Goal: Task Accomplishment & Management: Complete application form

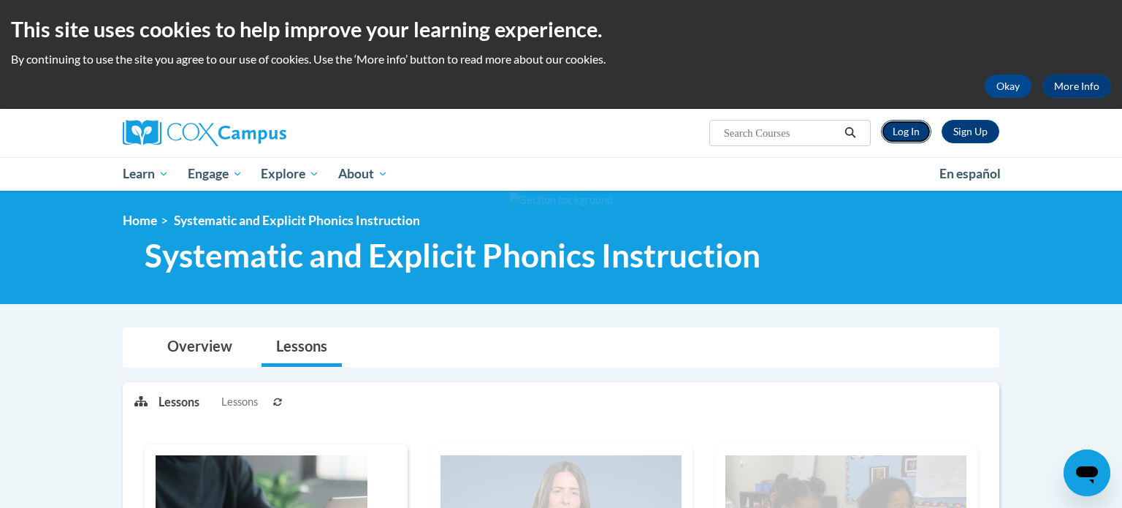
click at [915, 129] on link "Log In" at bounding box center [906, 131] width 50 height 23
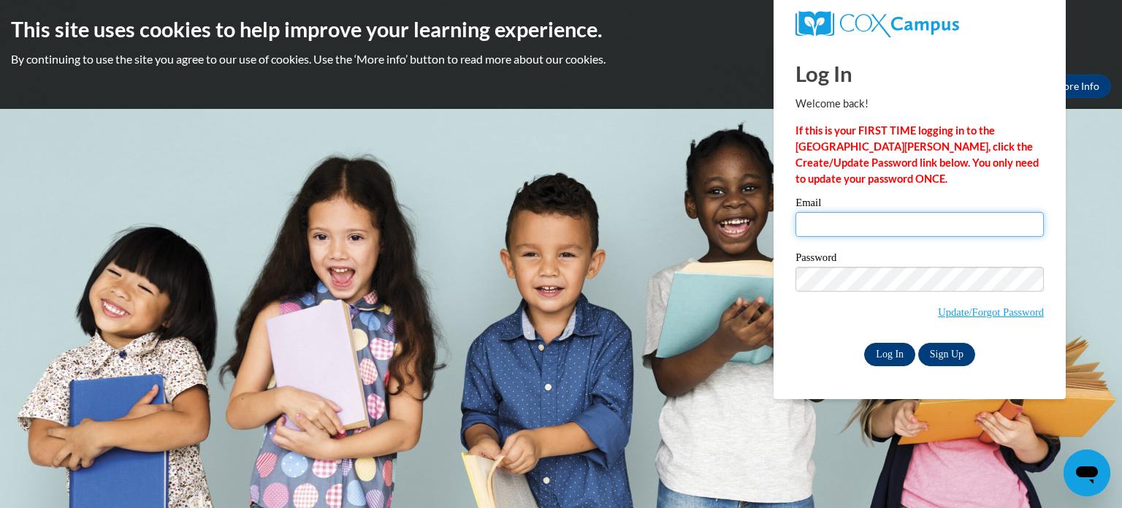
type input "15beyersdorfm@gmail.com"
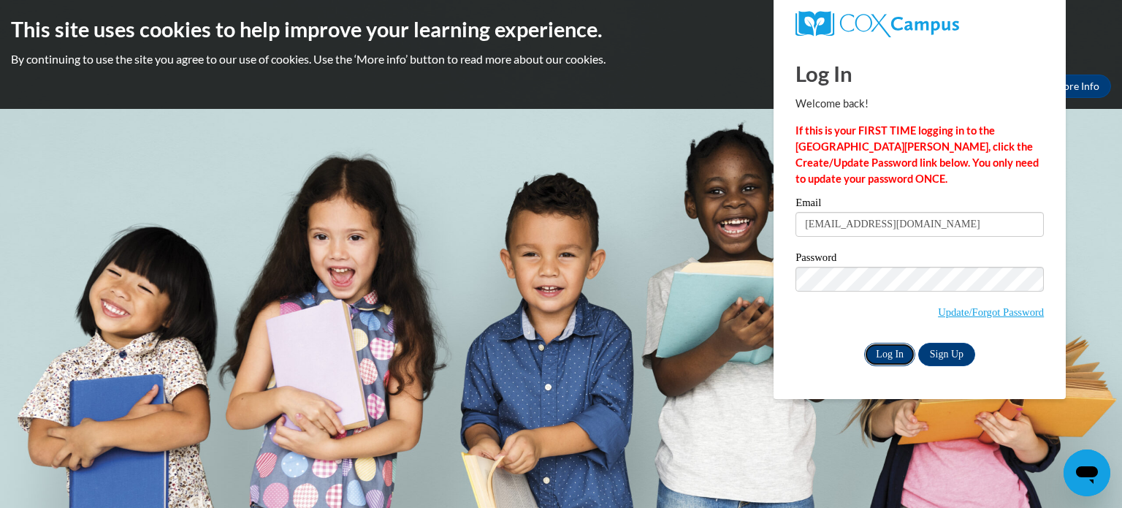
click at [878, 352] on input "Log In" at bounding box center [889, 354] width 51 height 23
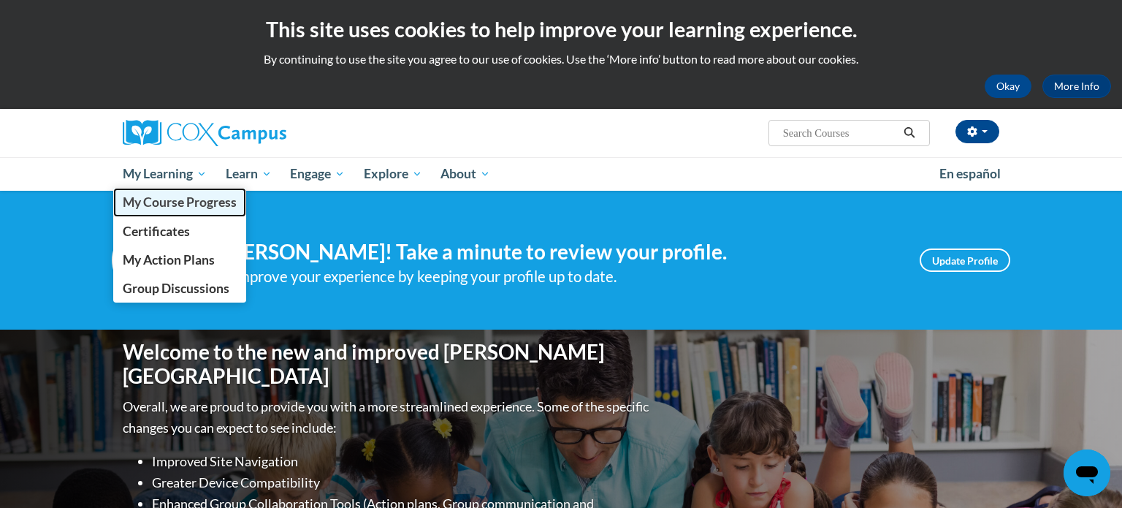
click at [177, 207] on span "My Course Progress" at bounding box center [180, 201] width 114 height 15
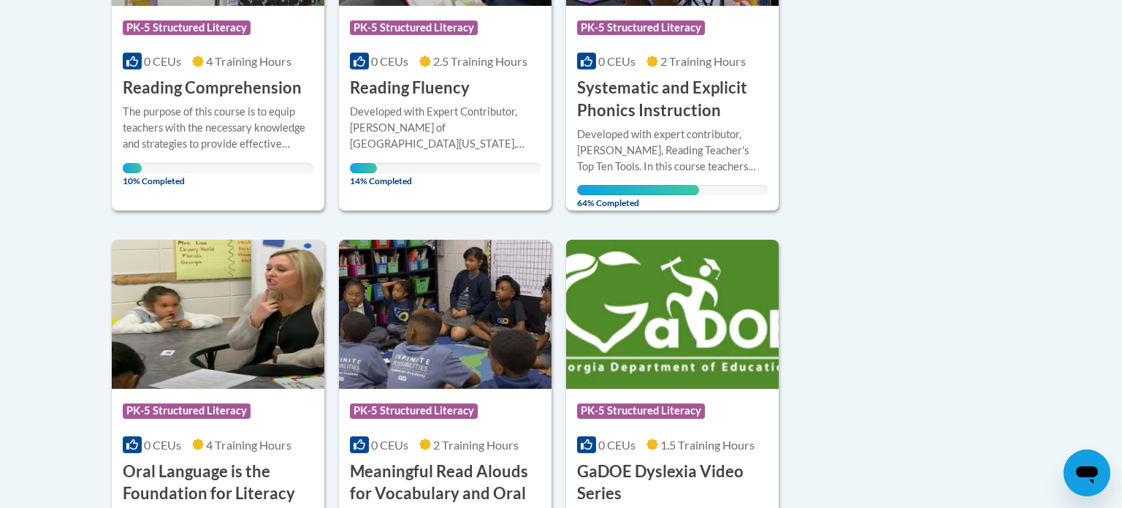
scroll to position [526, 0]
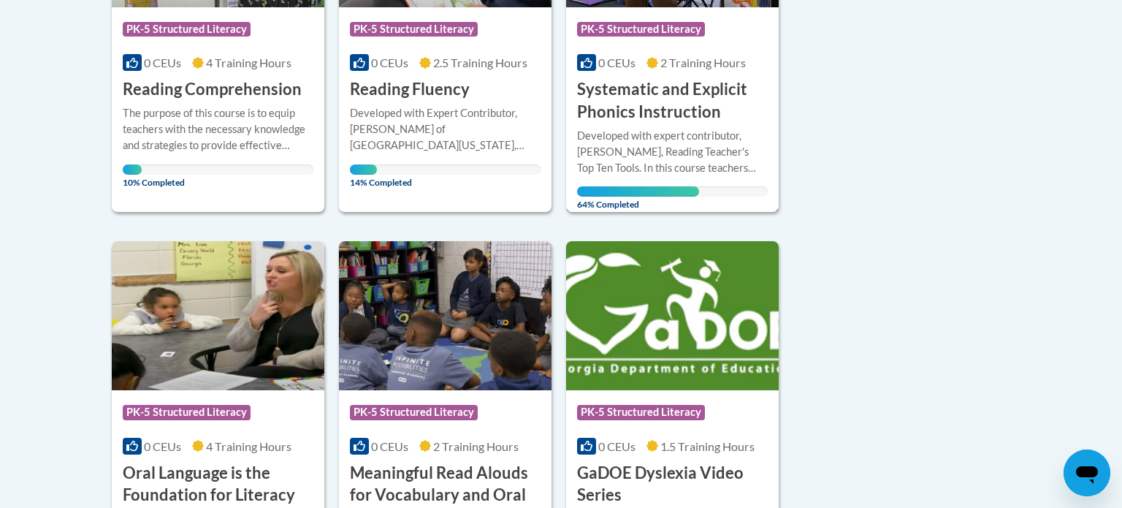
click at [706, 64] on span "2 Training Hours" at bounding box center [702, 63] width 85 height 14
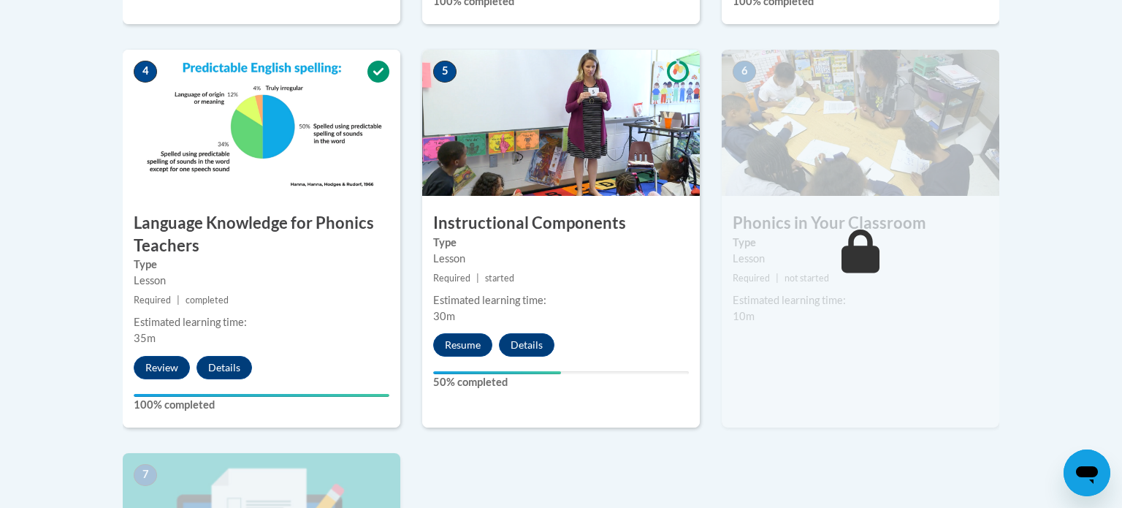
scroll to position [825, 0]
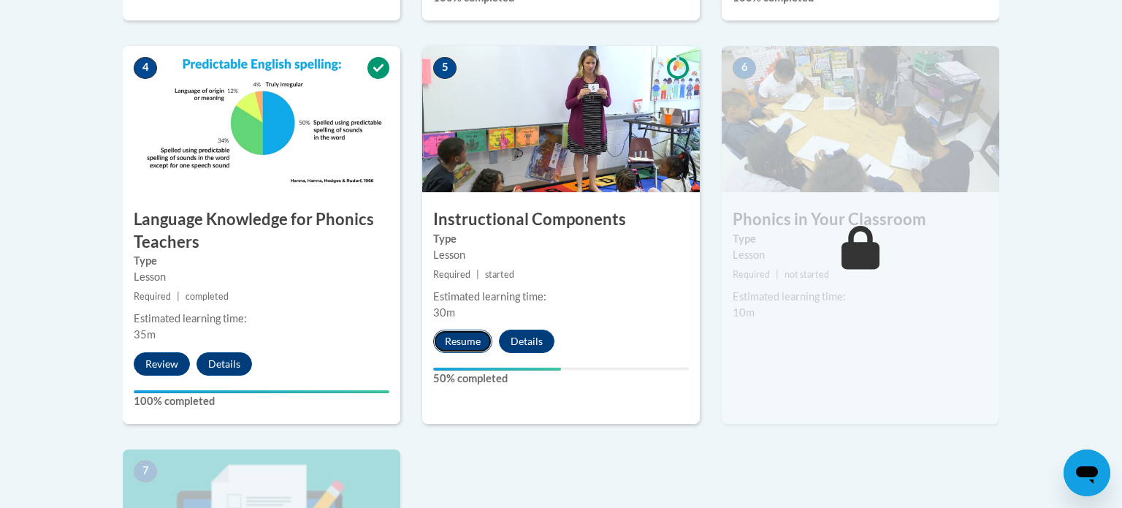
click at [459, 349] on button "Resume" at bounding box center [462, 340] width 59 height 23
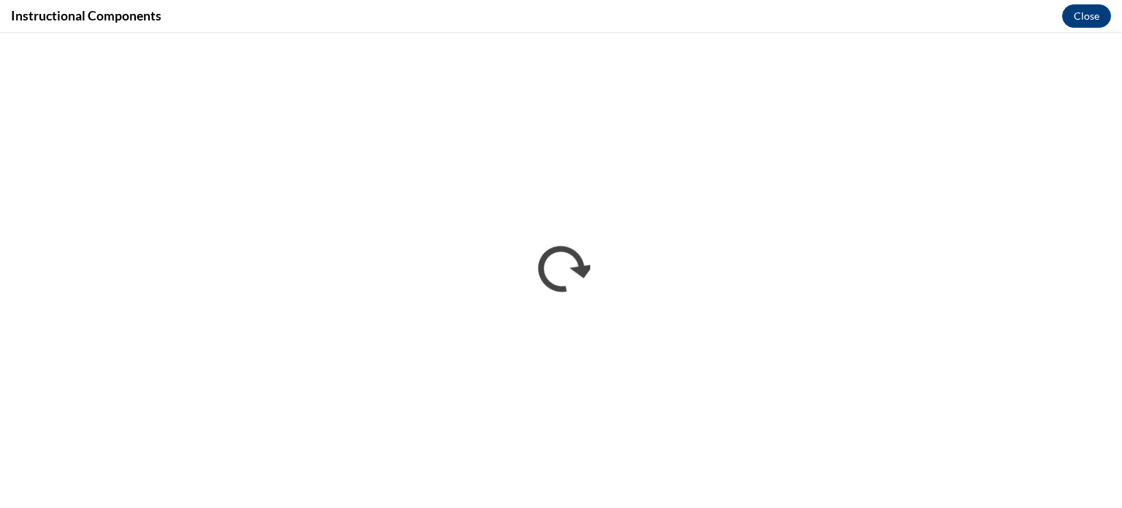
scroll to position [0, 0]
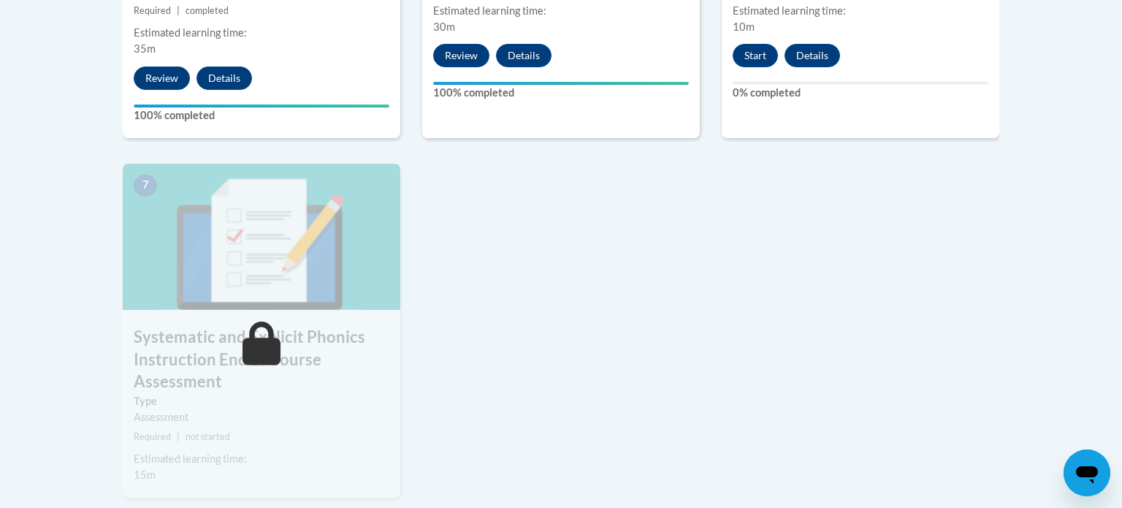
scroll to position [884, 0]
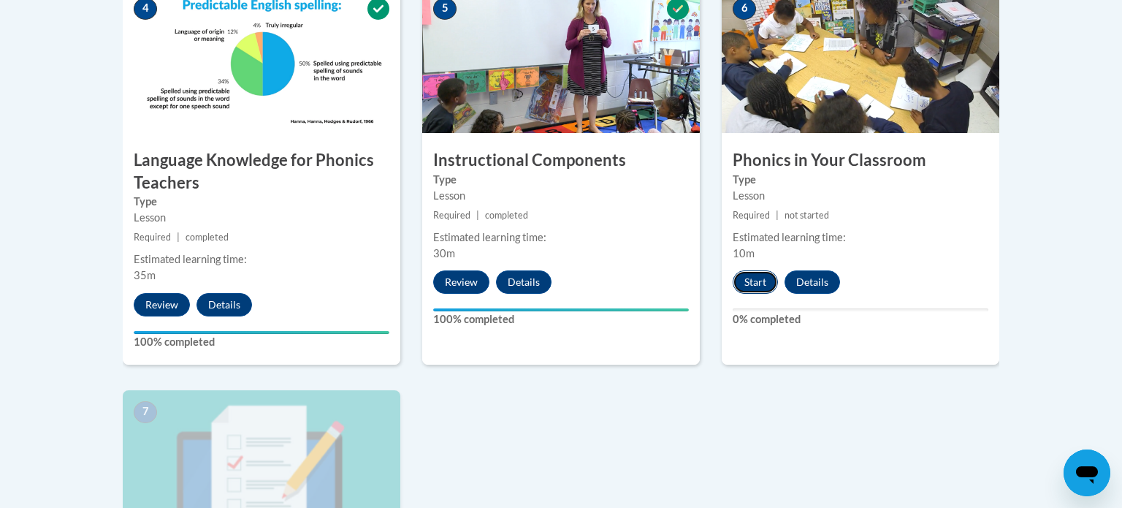
click at [749, 288] on button "Start" at bounding box center [755, 281] width 45 height 23
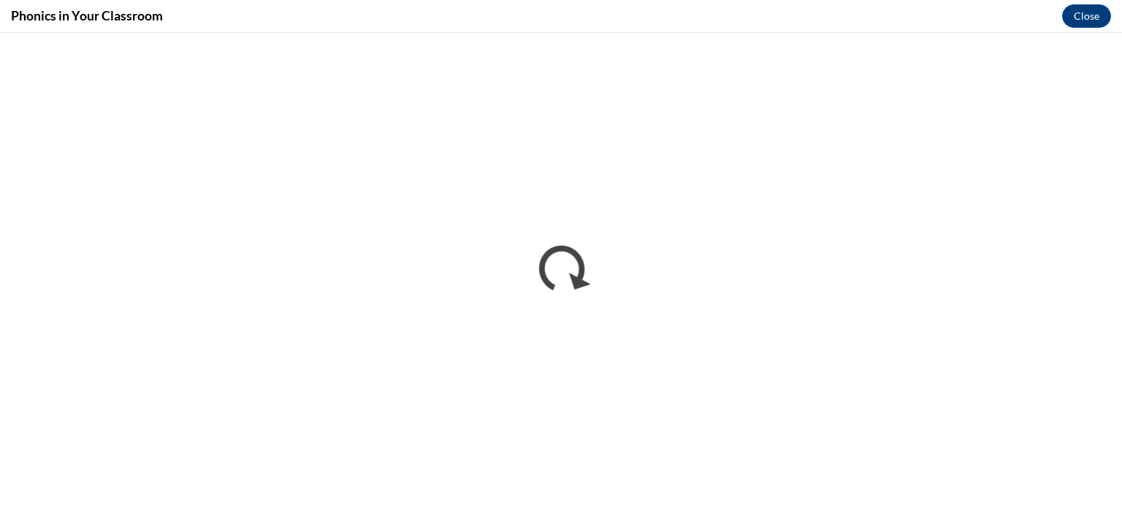
scroll to position [0, 0]
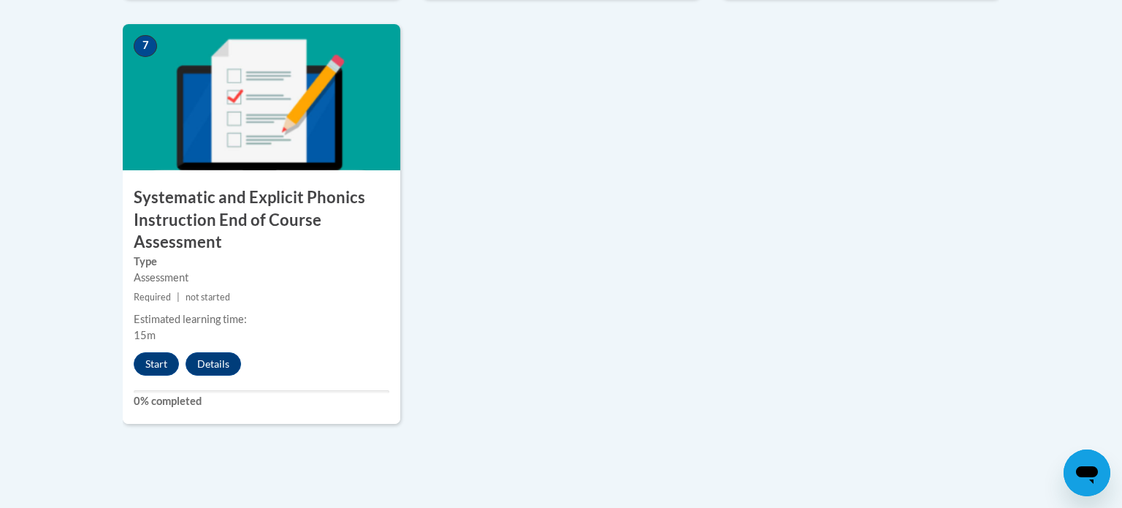
scroll to position [1265, 0]
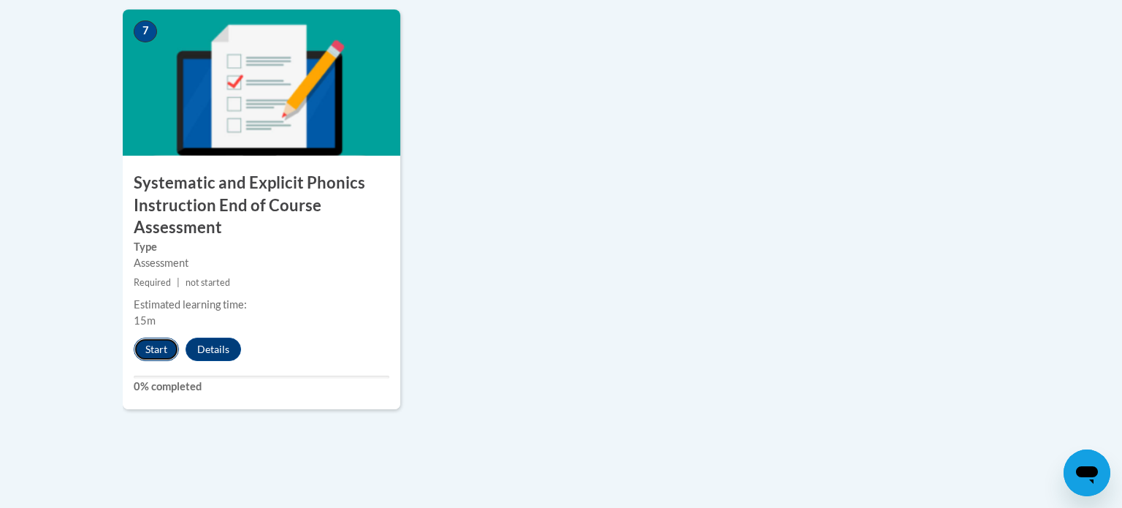
click at [152, 343] on button "Start" at bounding box center [156, 348] width 45 height 23
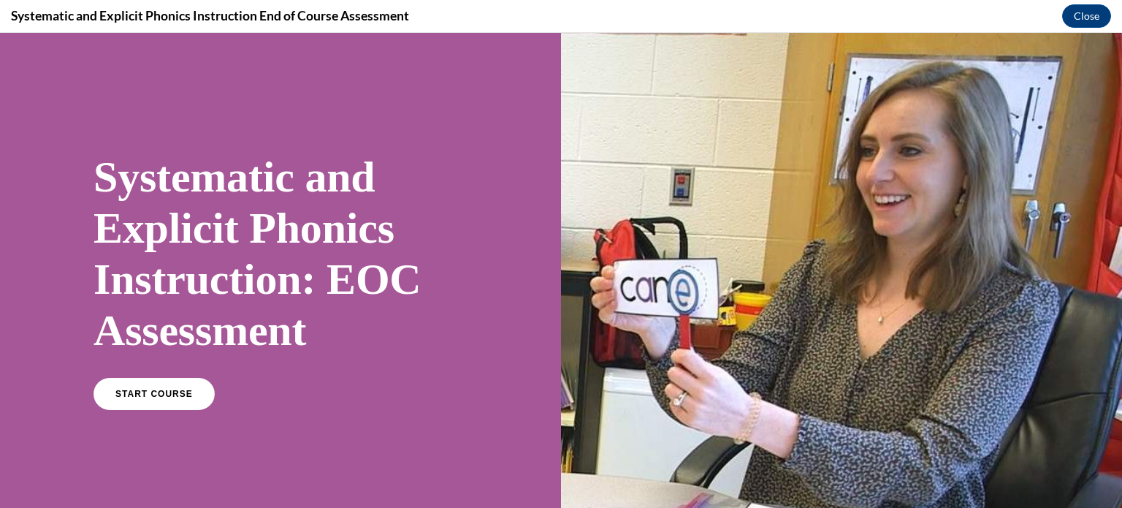
scroll to position [0, 0]
click at [160, 377] on link "START COURSE" at bounding box center [154, 394] width 127 height 34
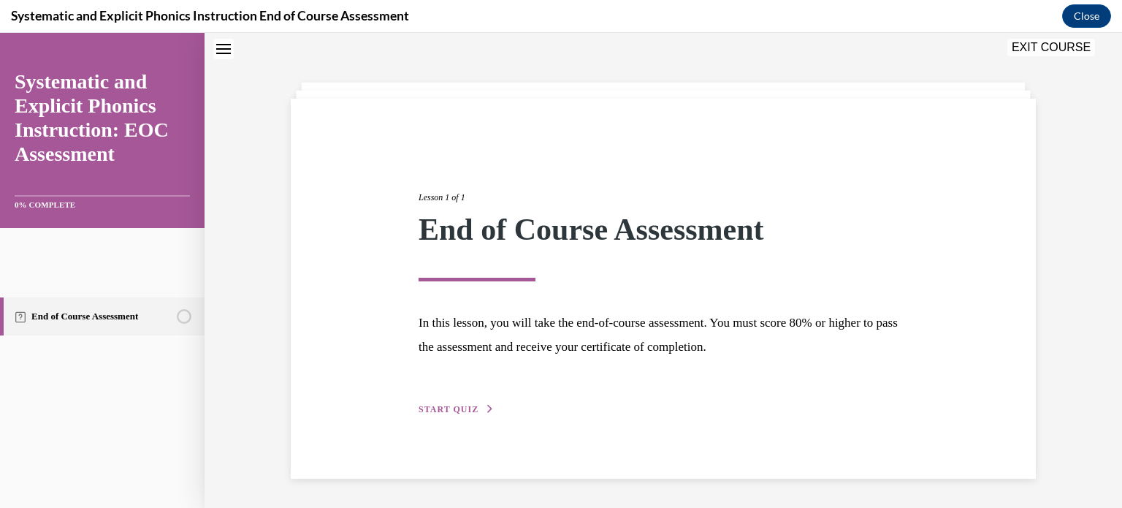
scroll to position [202, 0]
click at [466, 404] on span "START QUIZ" at bounding box center [448, 409] width 60 height 10
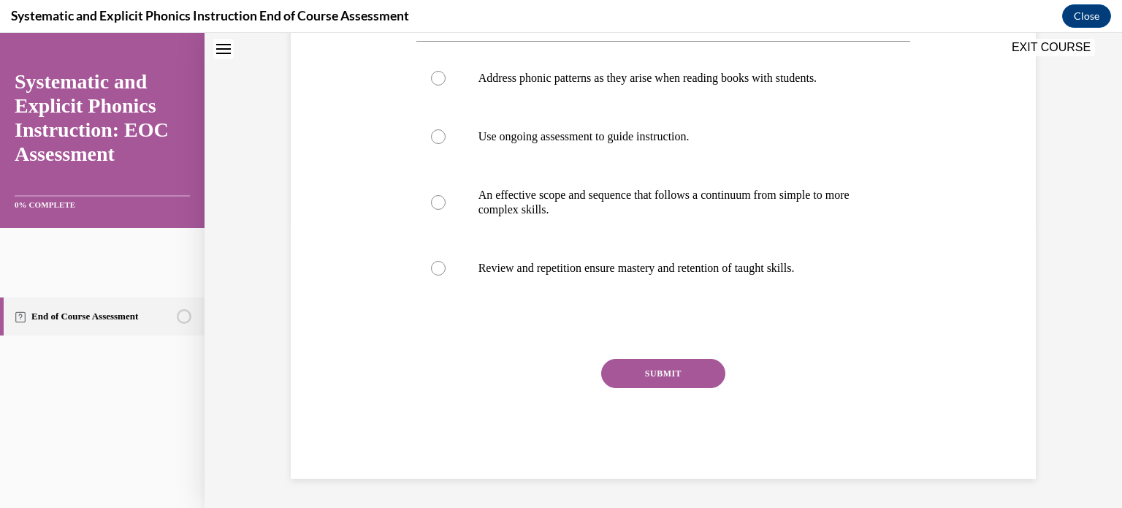
scroll to position [289, 0]
click at [446, 85] on div at bounding box center [438, 78] width 15 height 15
click at [641, 359] on button "SUBMIT" at bounding box center [663, 373] width 124 height 29
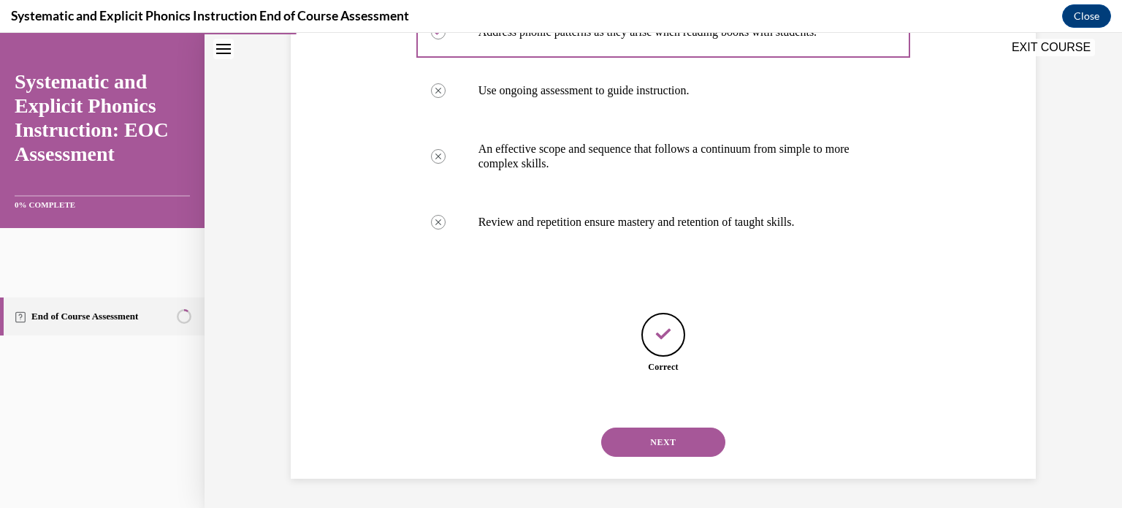
scroll to position [558, 0]
click at [670, 427] on button "NEXT" at bounding box center [663, 441] width 124 height 29
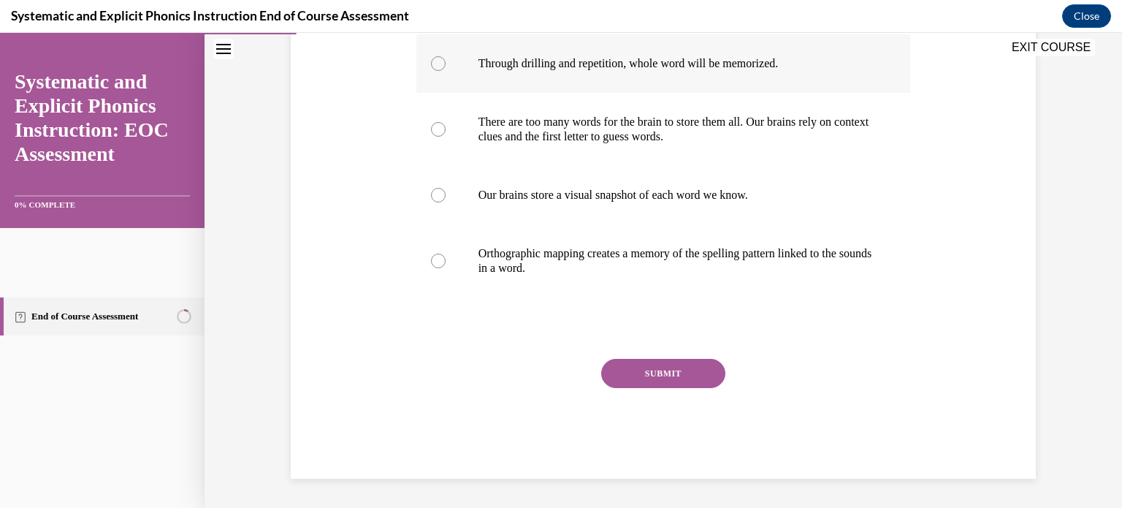
scroll to position [373, 0]
click at [475, 297] on div at bounding box center [663, 260] width 494 height 73
click at [700, 382] on button "SUBMIT" at bounding box center [663, 373] width 124 height 29
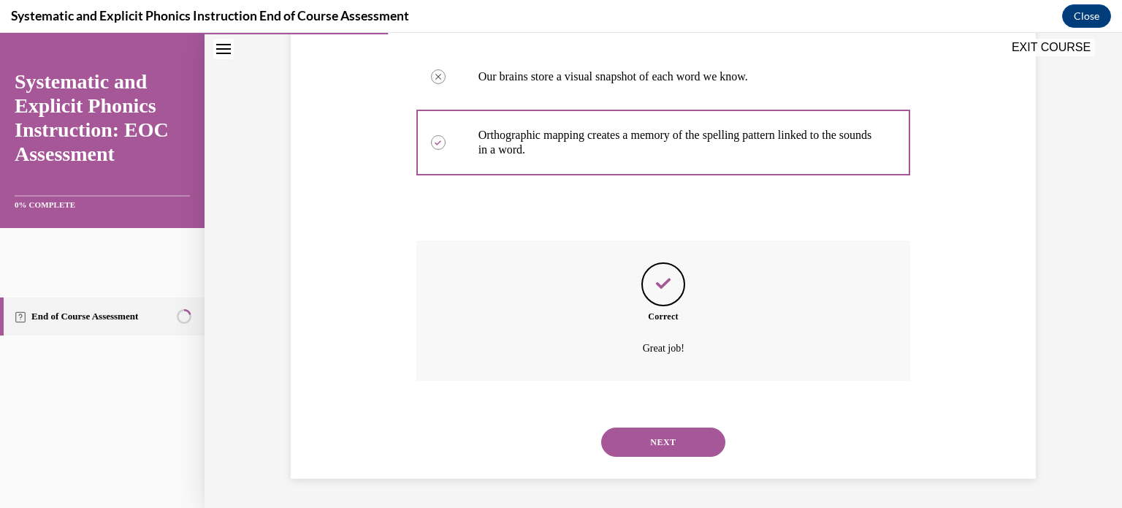
scroll to position [666, 0]
click at [687, 427] on button "NEXT" at bounding box center [663, 441] width 124 height 29
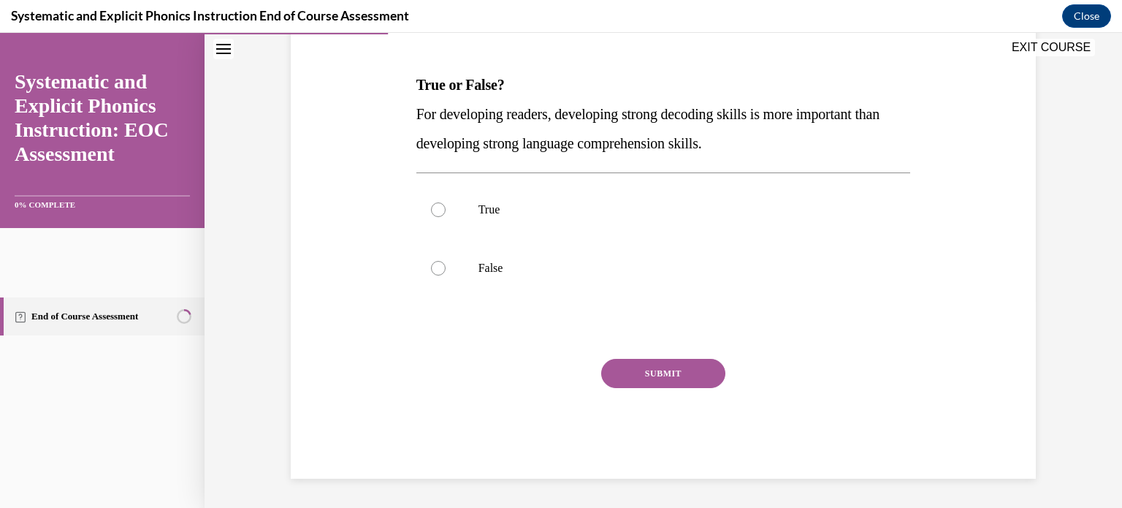
scroll to position [224, 0]
click at [446, 217] on div at bounding box center [438, 209] width 15 height 15
click at [722, 388] on button "SUBMIT" at bounding box center [663, 373] width 124 height 29
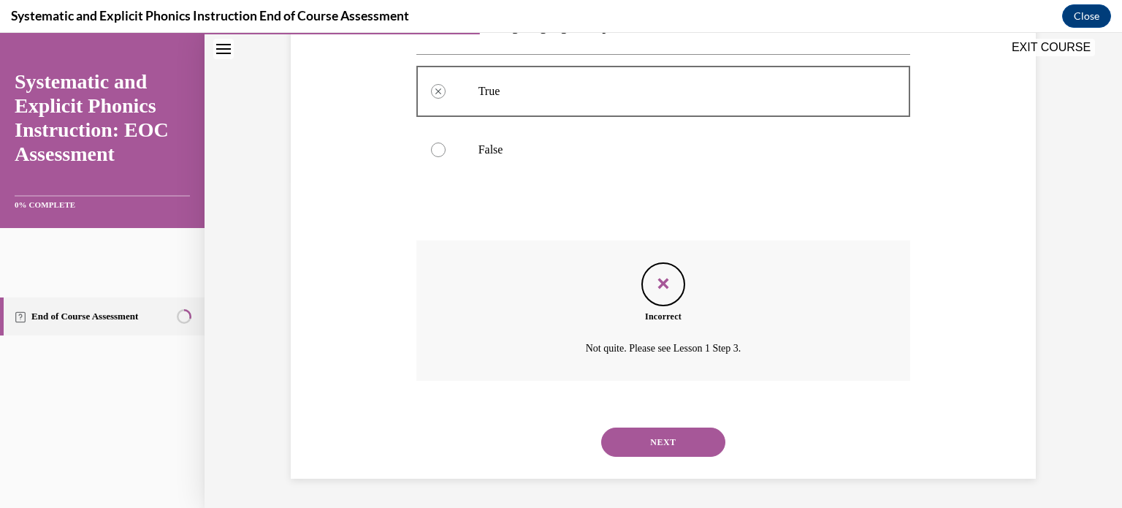
scroll to position [508, 0]
click at [695, 437] on button "NEXT" at bounding box center [663, 441] width 124 height 29
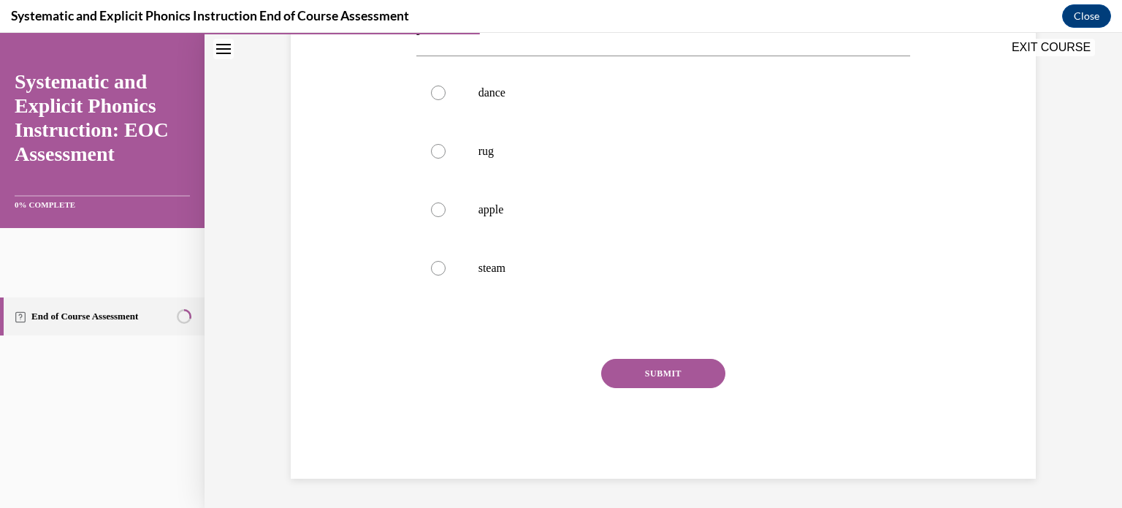
scroll to position [352, 0]
click at [446, 158] on div at bounding box center [438, 151] width 15 height 15
click at [671, 388] on button "SUBMIT" at bounding box center [663, 373] width 124 height 29
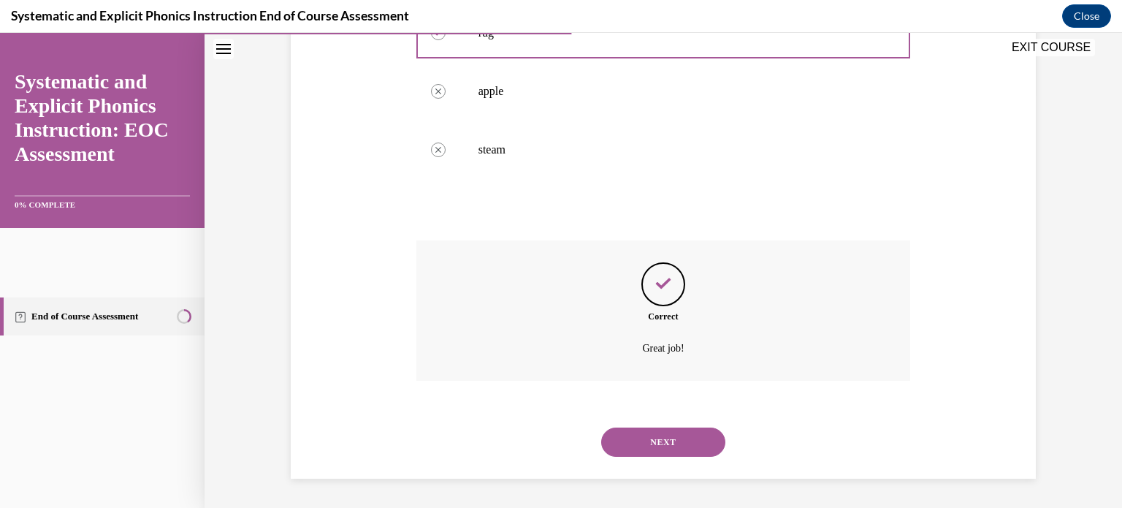
scroll to position [624, 0]
click at [712, 435] on button "NEXT" at bounding box center [663, 441] width 124 height 29
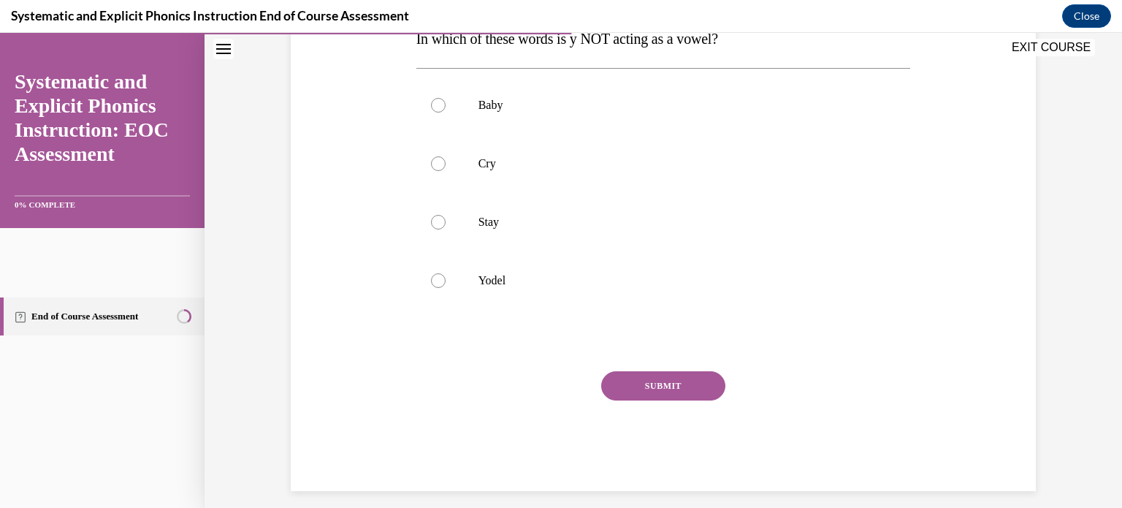
scroll to position [254, 0]
click at [446, 288] on div at bounding box center [438, 280] width 15 height 15
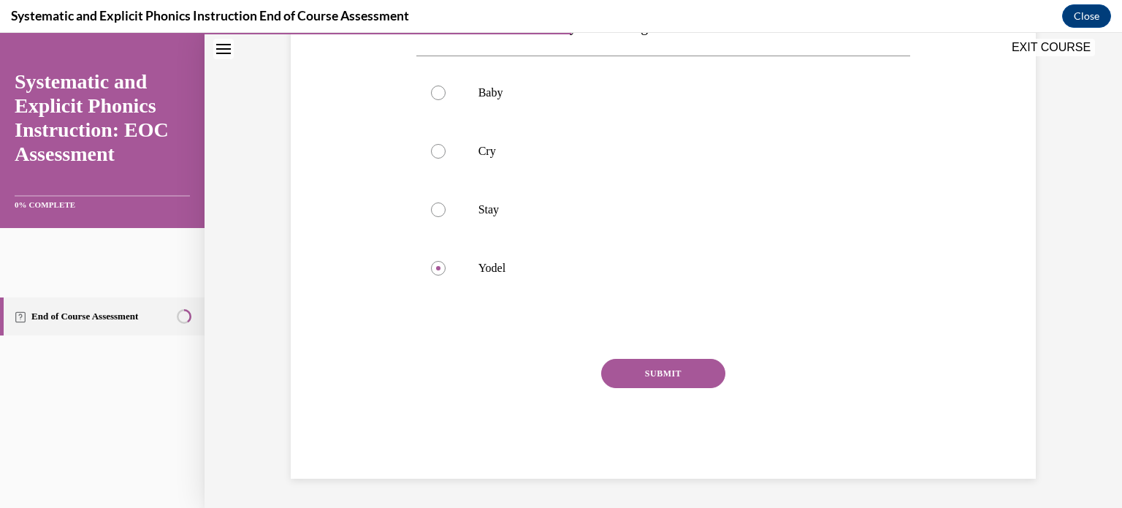
click at [678, 359] on button "SUBMIT" at bounding box center [663, 373] width 124 height 29
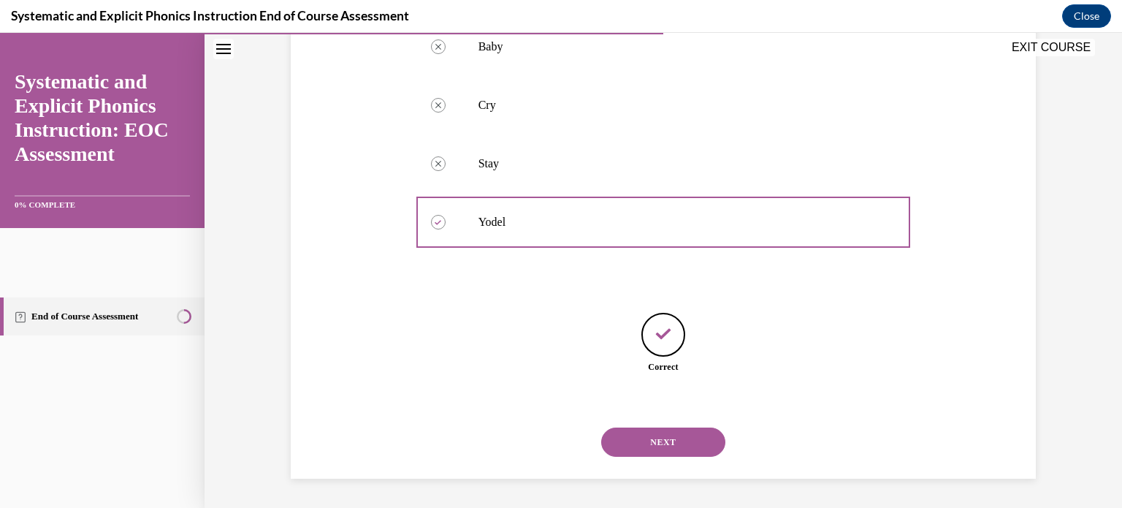
scroll to position [502, 0]
click at [680, 427] on button "NEXT" at bounding box center [663, 441] width 124 height 29
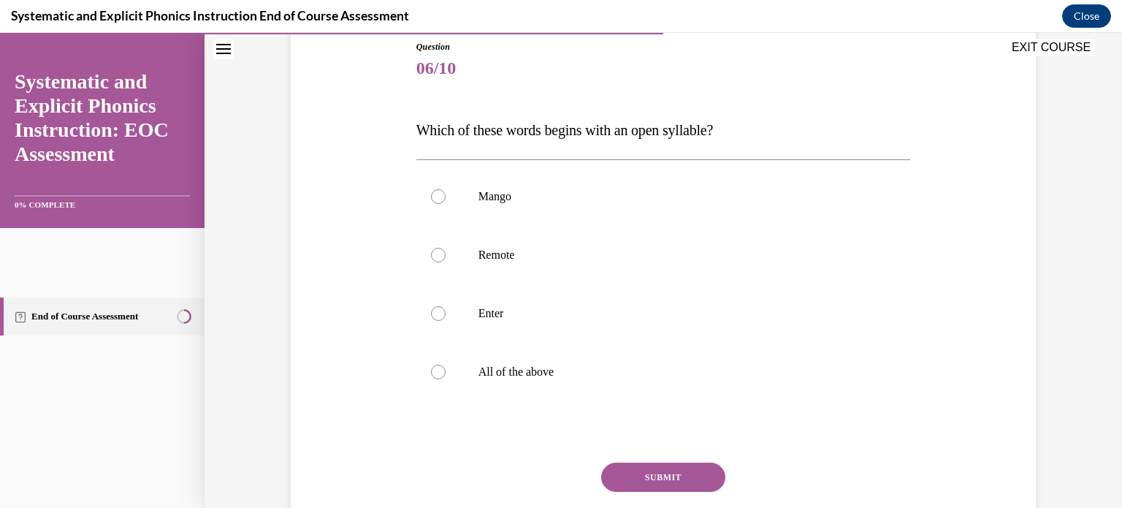
scroll to position [213, 0]
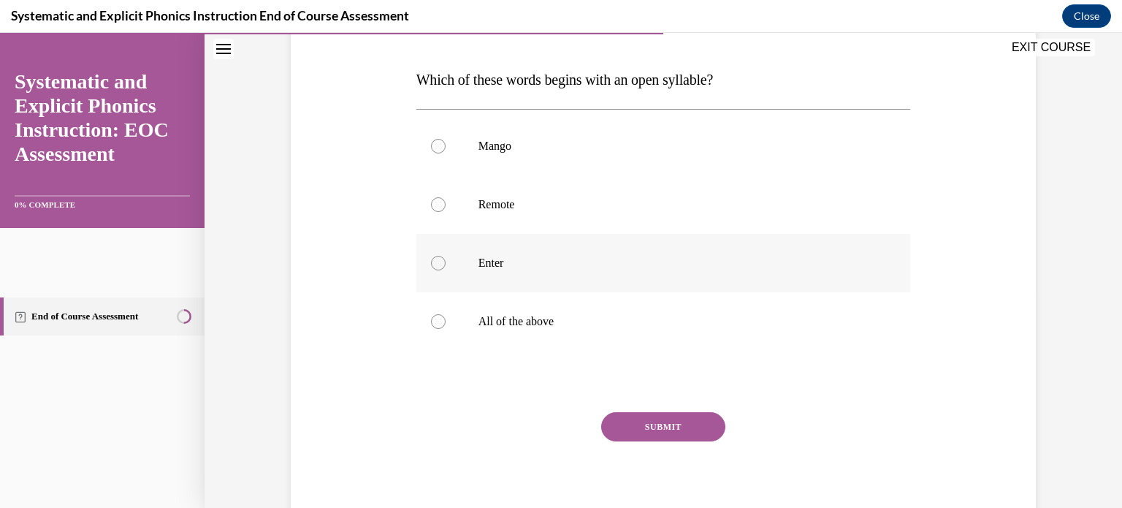
click at [446, 270] on div at bounding box center [438, 263] width 15 height 15
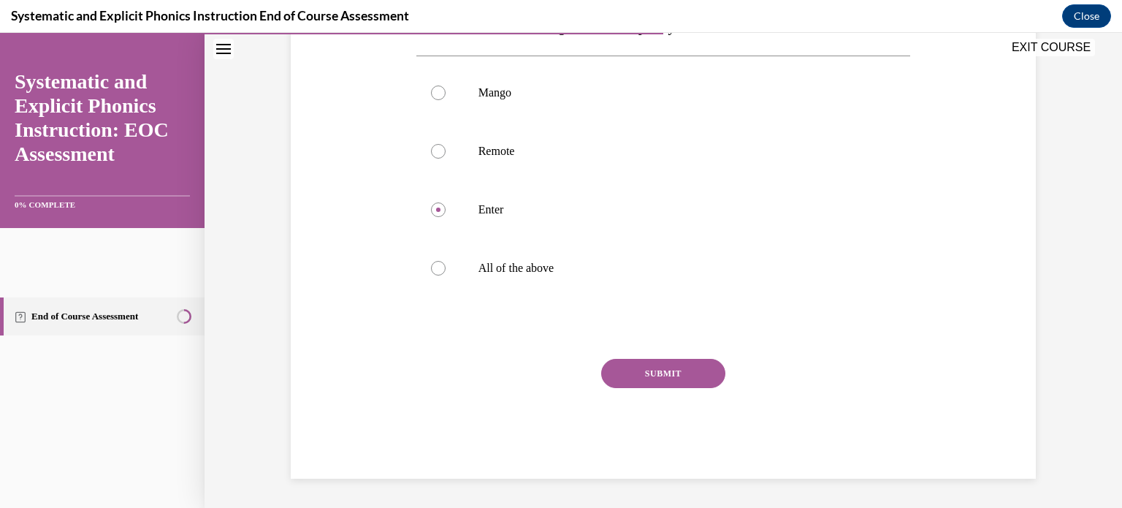
click at [668, 359] on button "SUBMIT" at bounding box center [663, 373] width 124 height 29
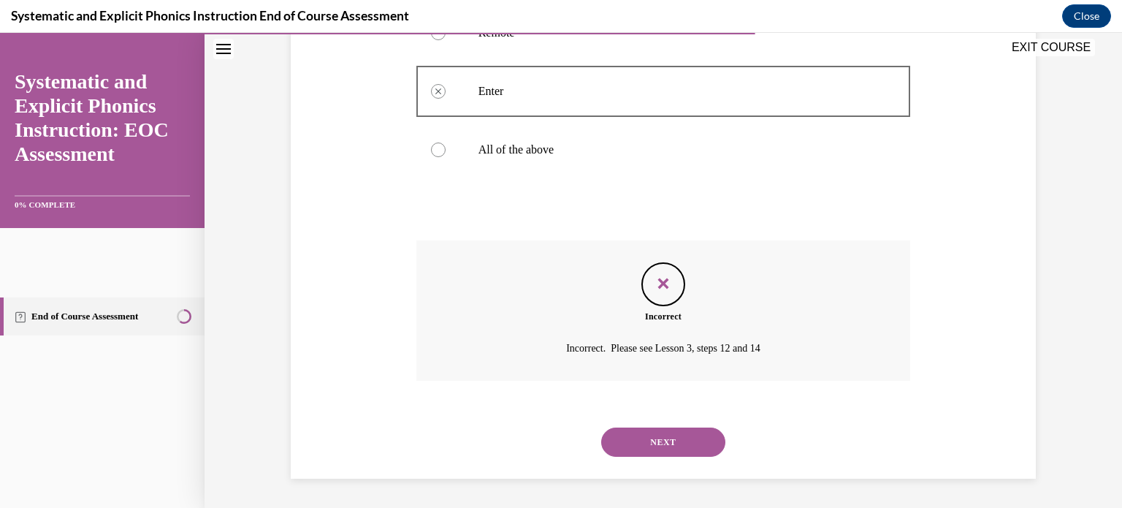
scroll to position [500, 0]
click at [446, 150] on div at bounding box center [438, 149] width 15 height 15
click at [666, 432] on button "NEXT" at bounding box center [663, 441] width 124 height 29
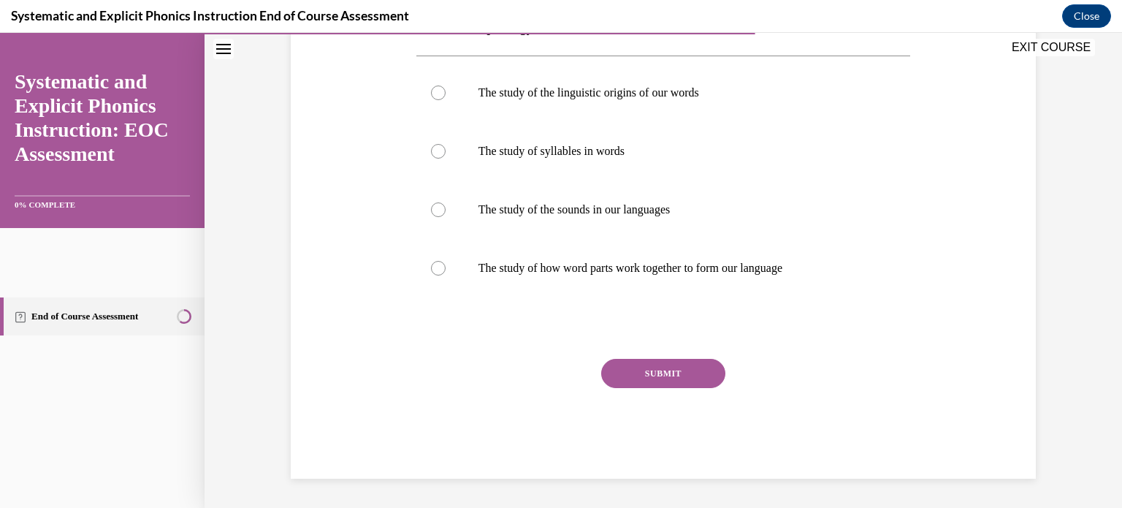
scroll to position [285, 0]
click at [455, 122] on div at bounding box center [663, 93] width 494 height 58
click at [686, 359] on button "SUBMIT" at bounding box center [663, 373] width 124 height 29
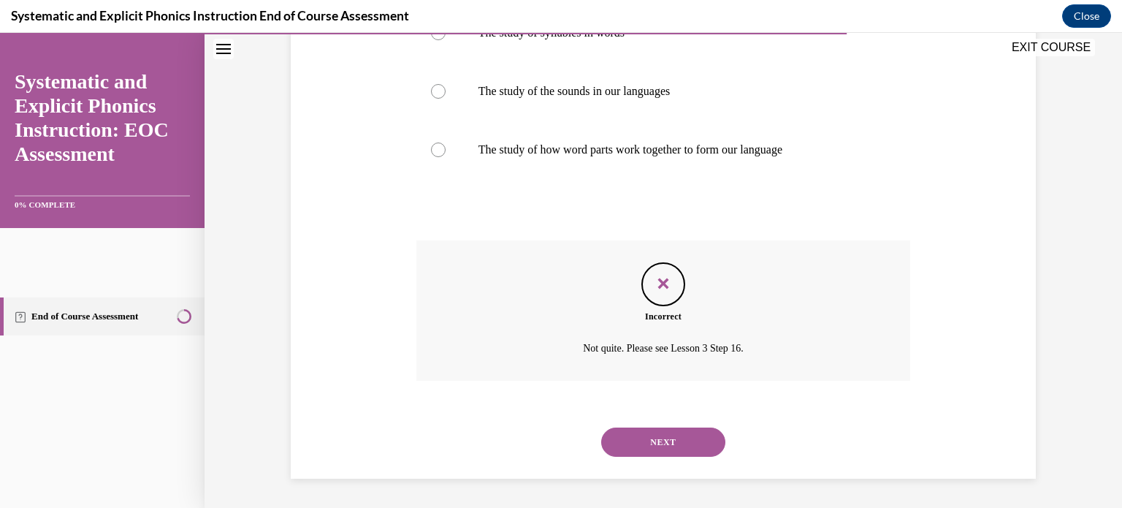
scroll to position [611, 0]
click at [694, 427] on button "NEXT" at bounding box center [663, 441] width 124 height 29
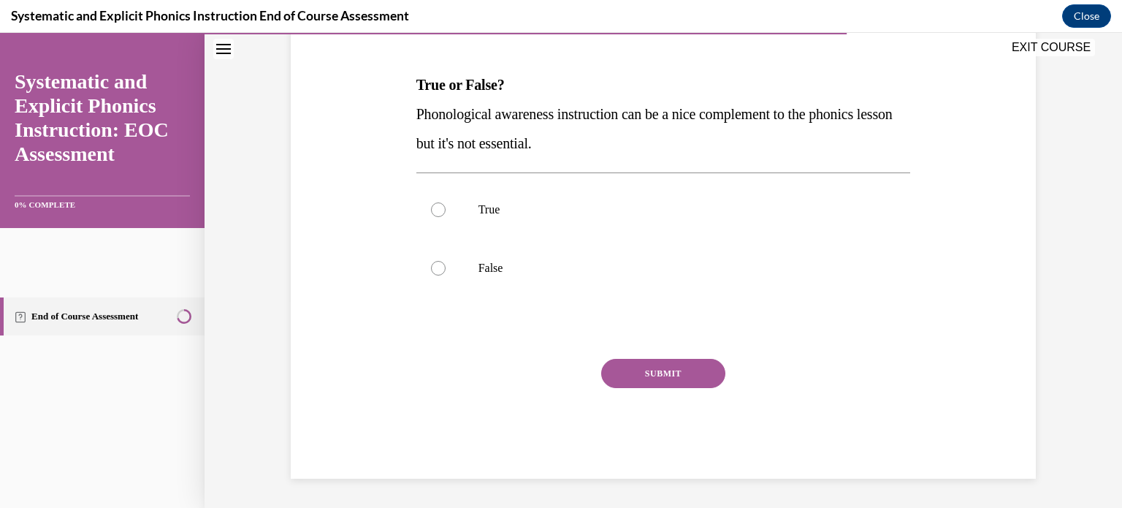
scroll to position [249, 0]
click at [446, 275] on div at bounding box center [438, 268] width 15 height 15
click at [676, 388] on button "SUBMIT" at bounding box center [663, 373] width 124 height 29
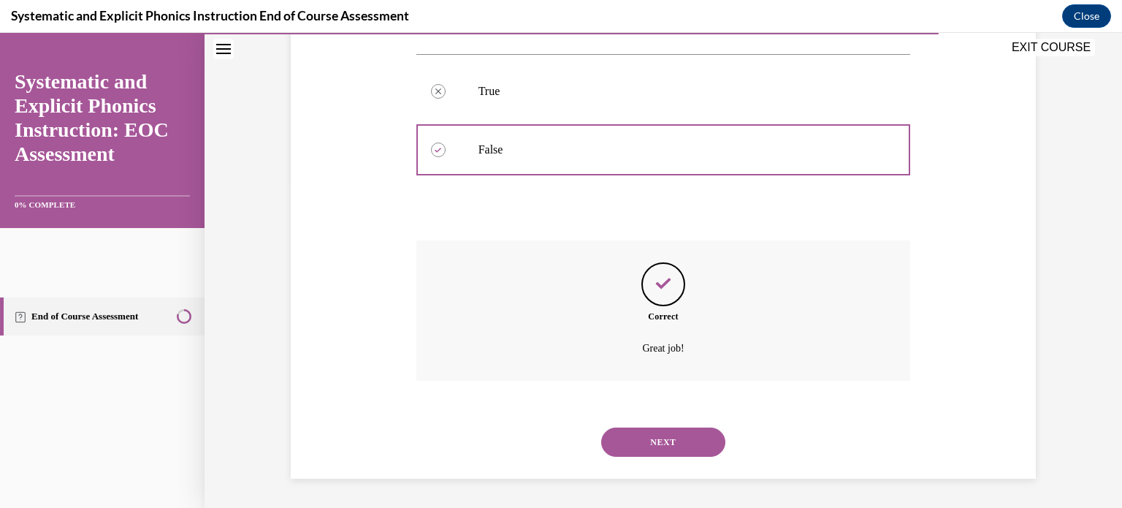
scroll to position [508, 0]
click at [703, 435] on button "NEXT" at bounding box center [663, 441] width 124 height 29
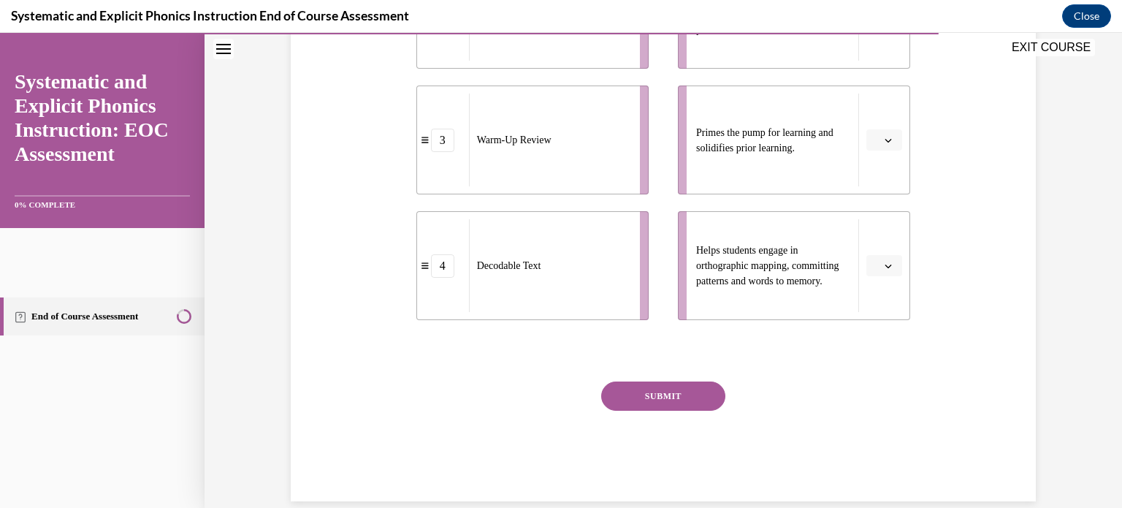
scroll to position [553, 0]
click at [892, 145] on icon "button" at bounding box center [887, 140] width 7 height 7
click at [899, 354] on span "3" at bounding box center [896, 349] width 5 height 12
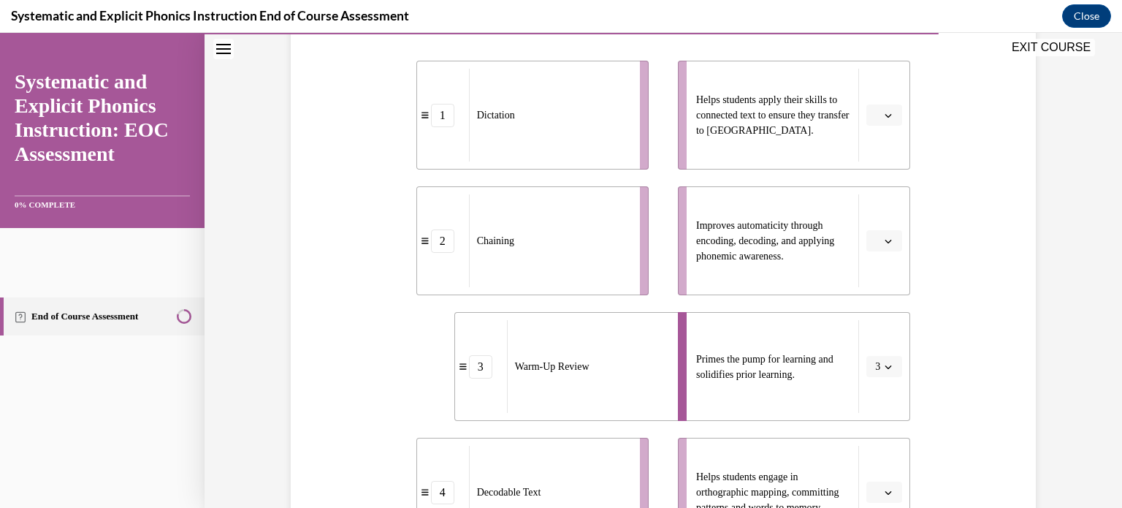
scroll to position [326, 0]
click at [902, 127] on button "button" at bounding box center [884, 116] width 36 height 22
click at [910, 359] on div "4" at bounding box center [904, 344] width 45 height 29
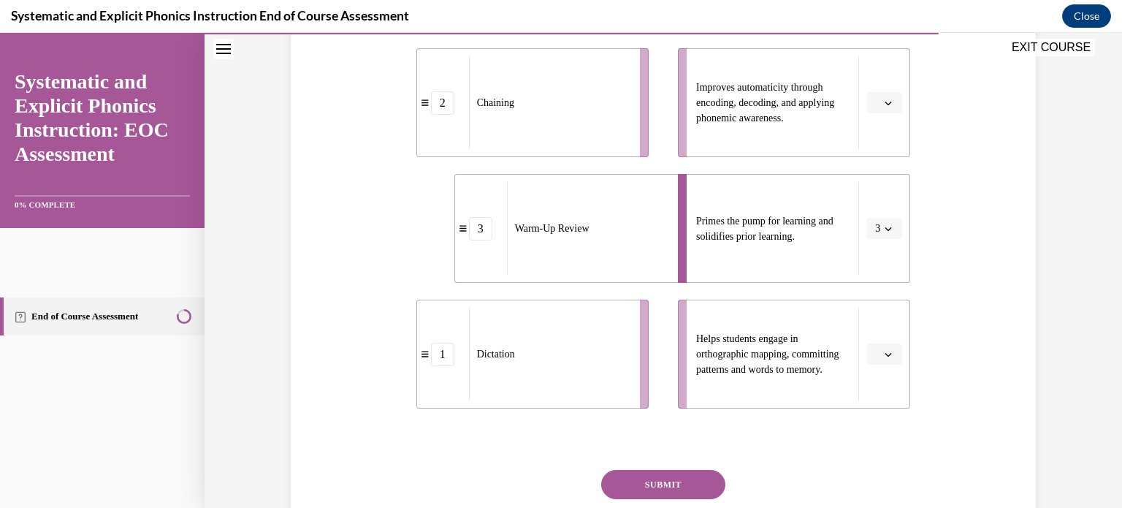
scroll to position [467, 0]
click at [893, 358] on span "button" at bounding box center [888, 353] width 10 height 10
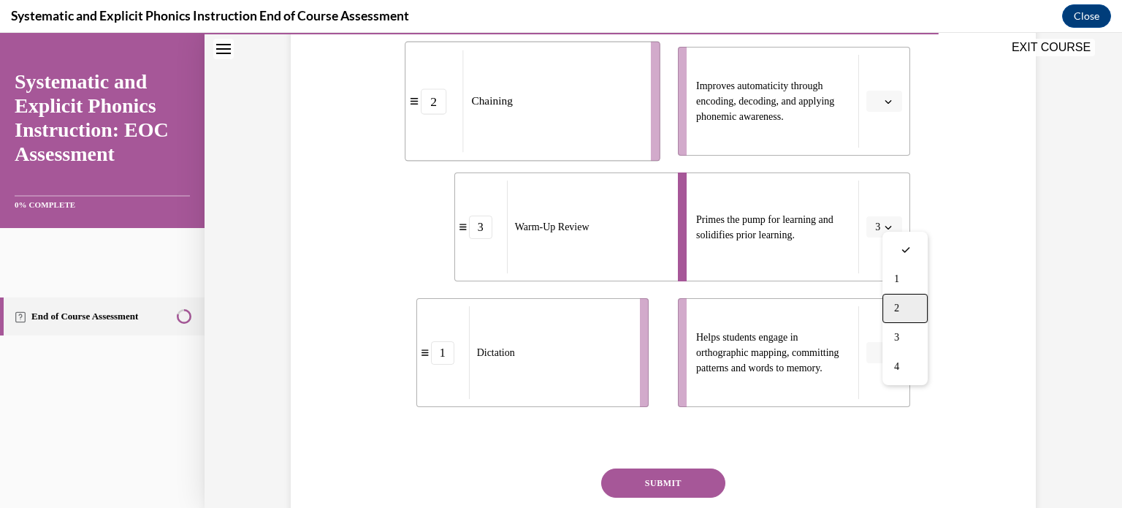
click at [911, 323] on div "2" at bounding box center [904, 308] width 45 height 29
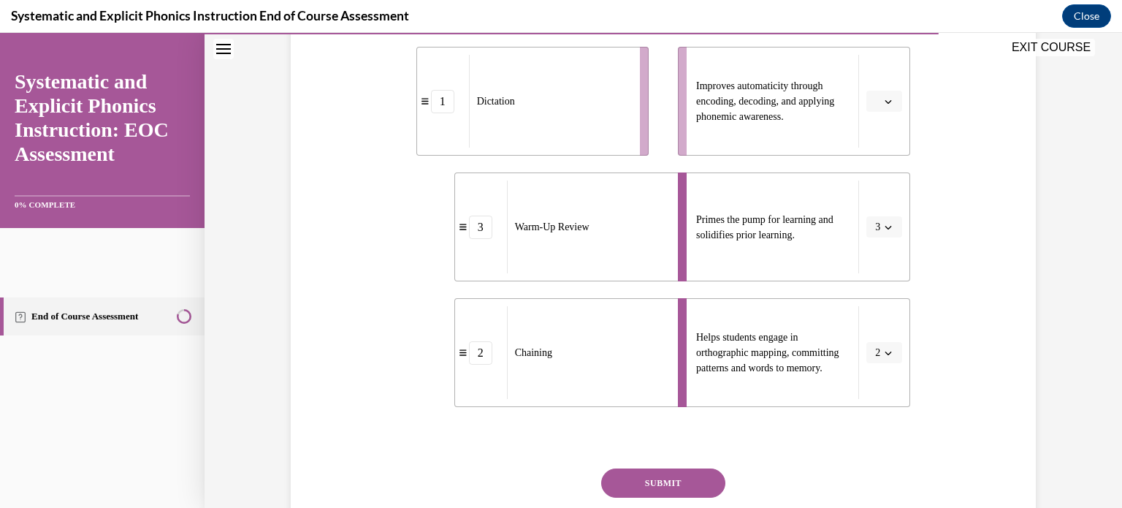
click at [880, 109] on span "Please select an option" at bounding box center [877, 101] width 5 height 15
click at [909, 261] on div "1" at bounding box center [904, 246] width 45 height 29
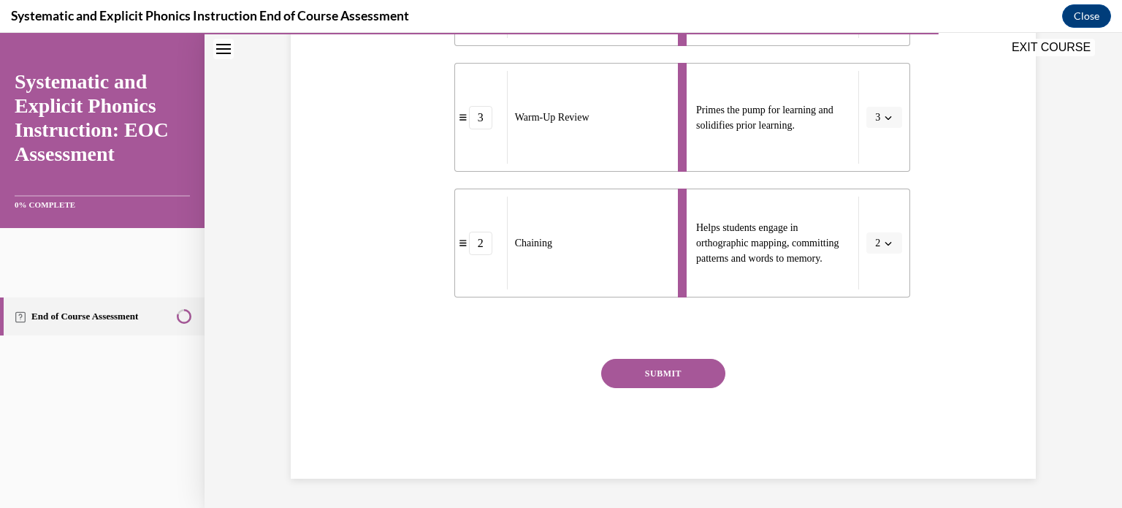
click at [719, 359] on button "SUBMIT" at bounding box center [663, 373] width 124 height 29
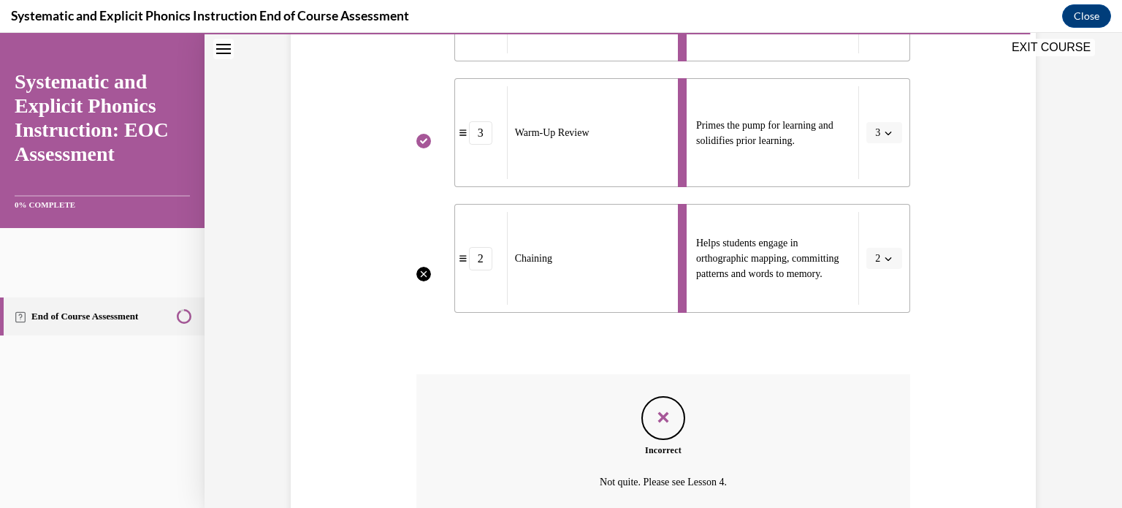
scroll to position [866, 0]
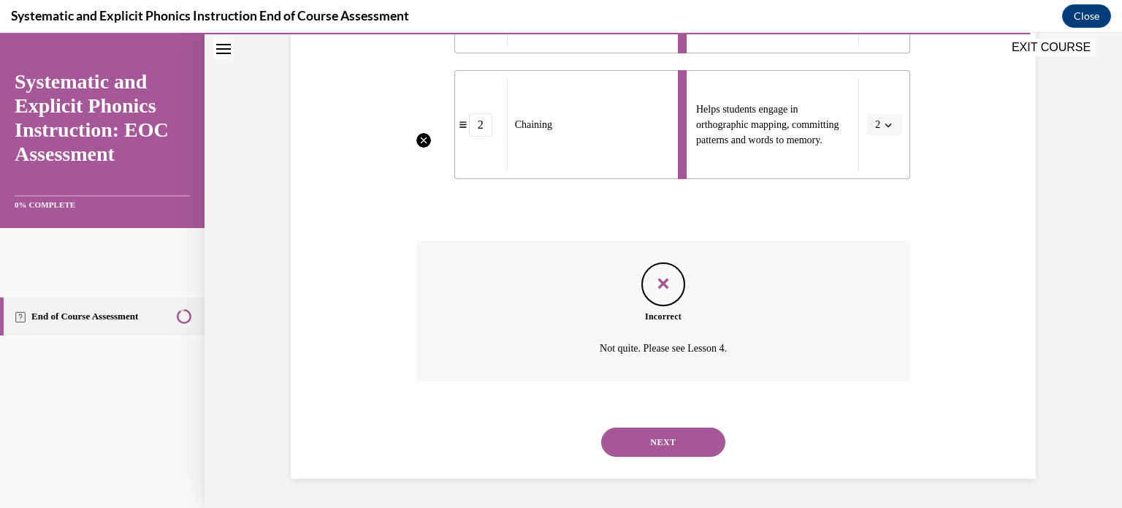
click at [700, 440] on button "NEXT" at bounding box center [663, 441] width 124 height 29
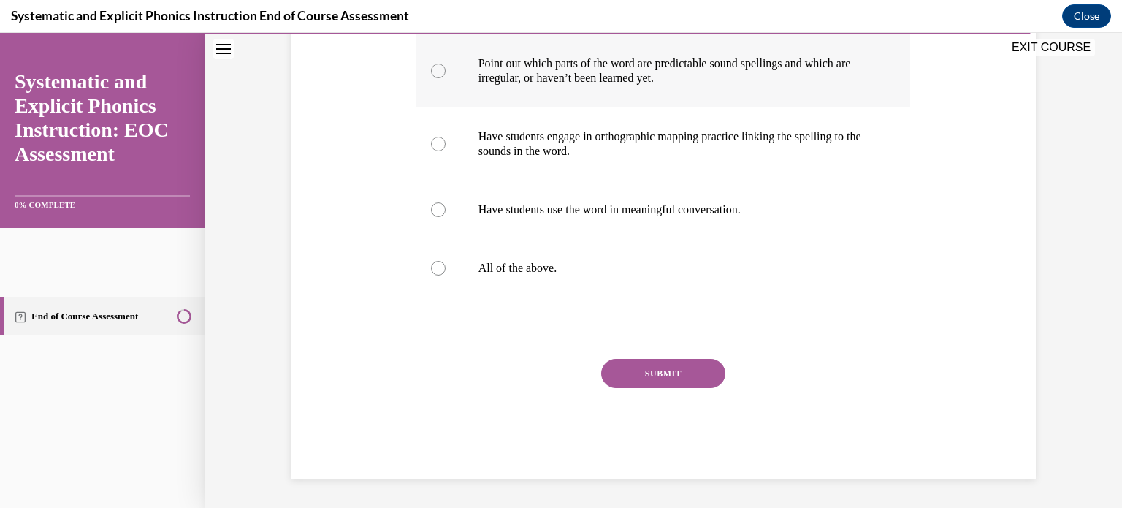
scroll to position [412, 0]
click at [486, 297] on div at bounding box center [663, 268] width 494 height 58
click at [665, 388] on button "SUBMIT" at bounding box center [663, 373] width 124 height 29
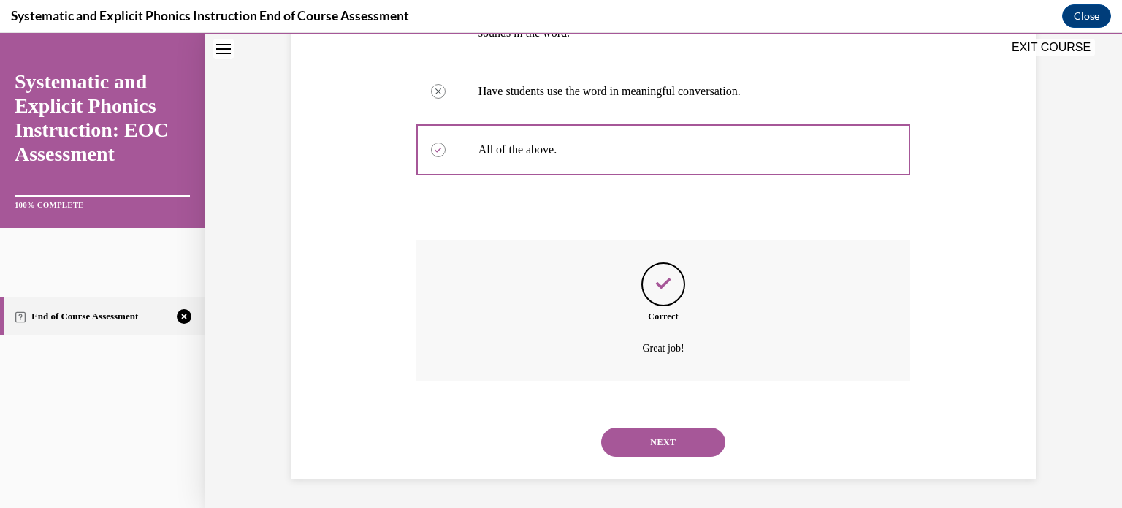
scroll to position [678, 0]
click at [708, 442] on button "NEXT" at bounding box center [663, 441] width 124 height 29
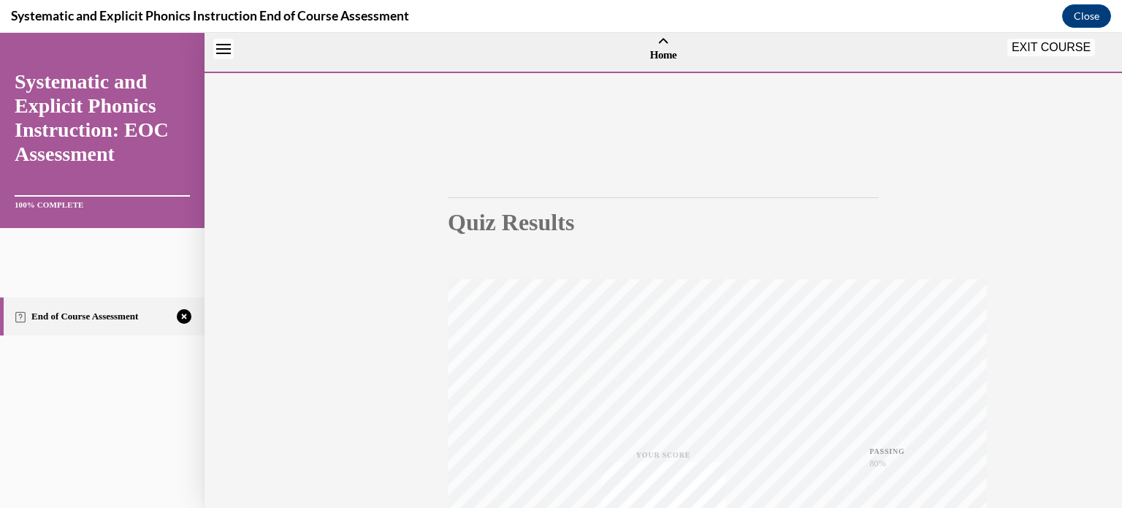
scroll to position [459, 0]
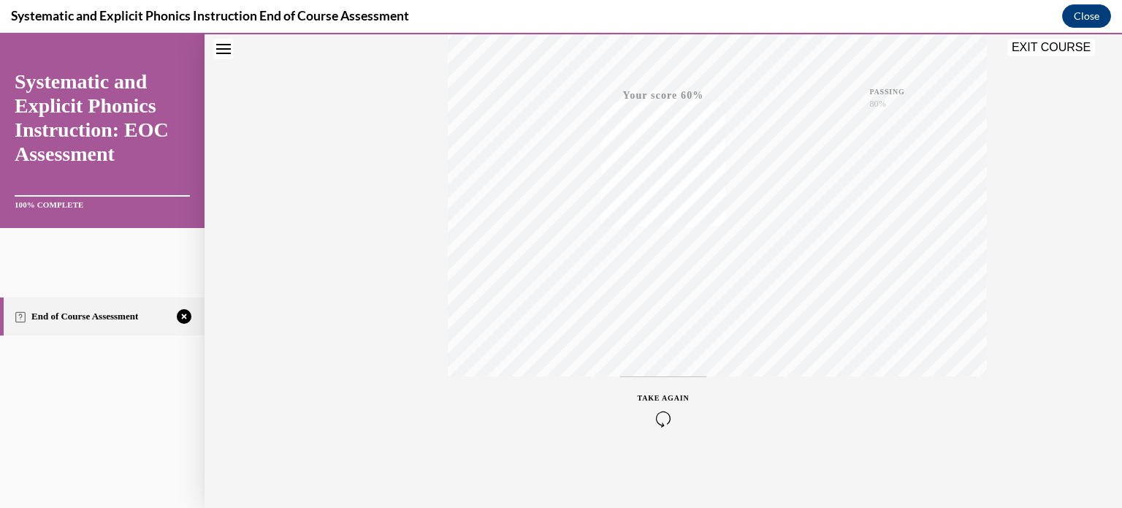
click at [687, 410] on icon "button" at bounding box center [664, 418] width 52 height 16
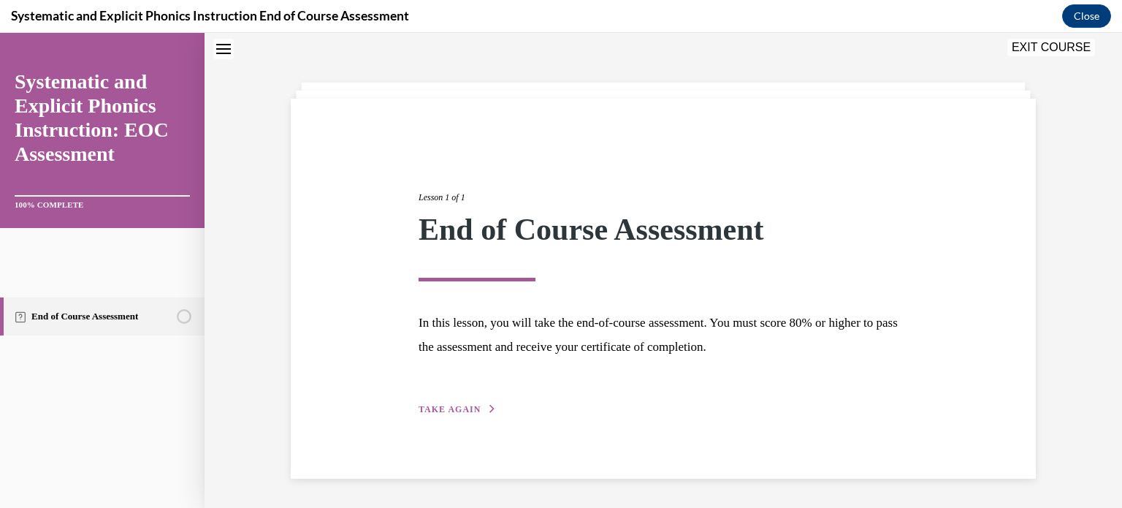
scroll to position [202, 0]
click at [481, 404] on span "TAKE AGAIN" at bounding box center [449, 409] width 62 height 10
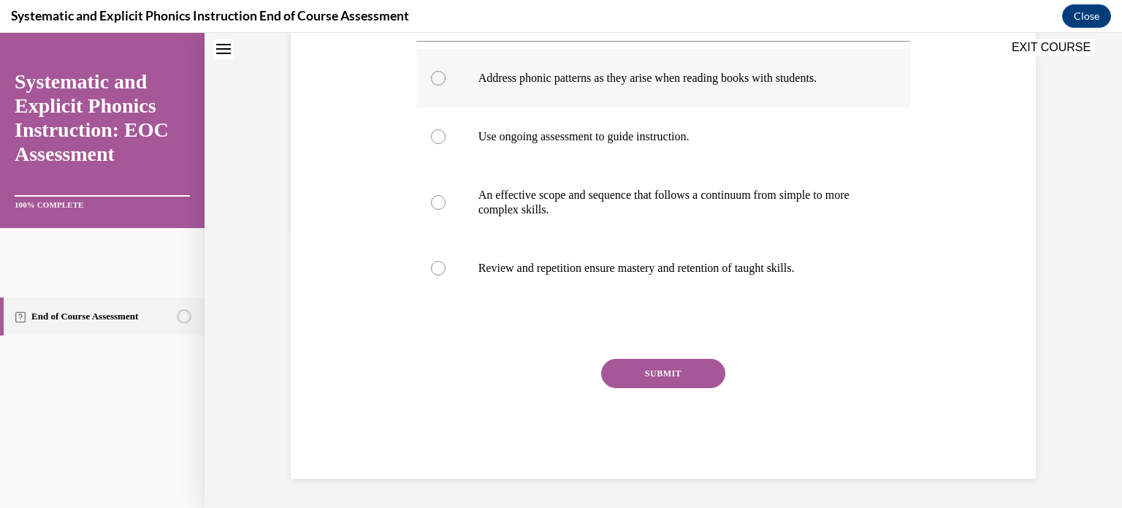
scroll to position [342, 0]
click at [460, 107] on div at bounding box center [663, 78] width 494 height 58
click at [700, 388] on button "SUBMIT" at bounding box center [663, 373] width 124 height 29
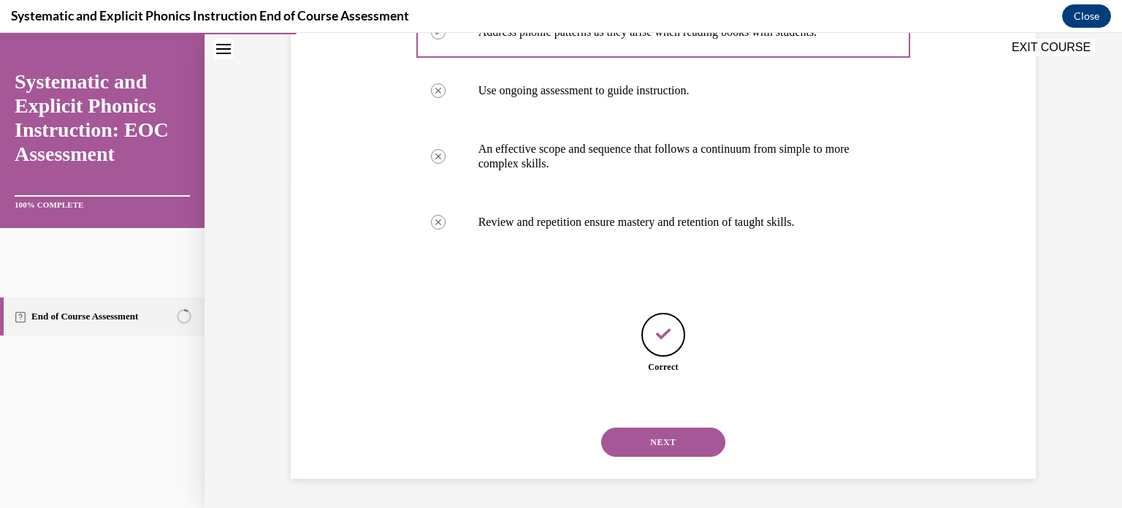
scroll to position [558, 0]
click at [725, 427] on button "NEXT" at bounding box center [663, 441] width 124 height 29
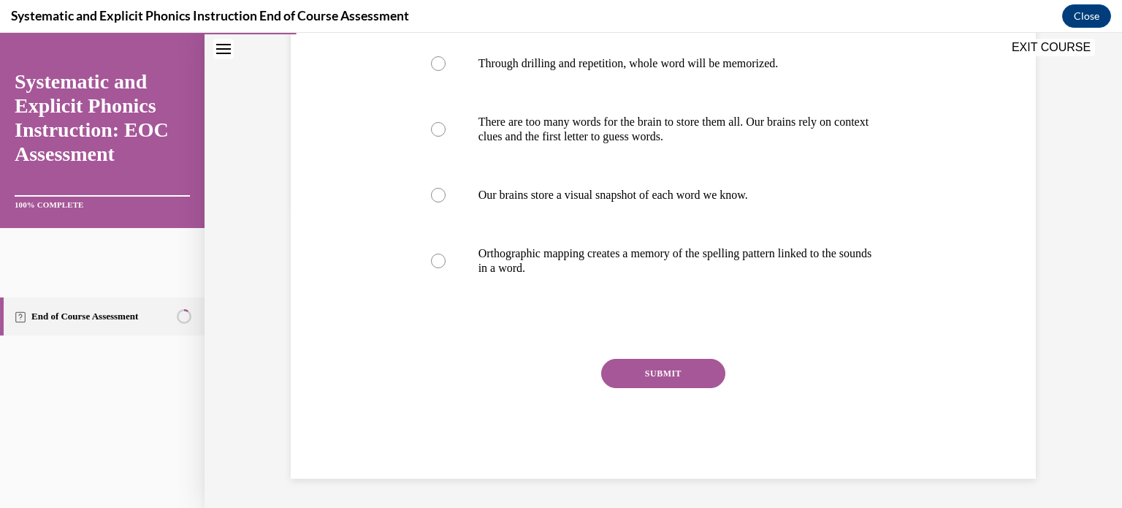
scroll to position [409, 0]
click at [464, 297] on div at bounding box center [663, 260] width 494 height 73
click at [676, 388] on button "SUBMIT" at bounding box center [663, 373] width 124 height 29
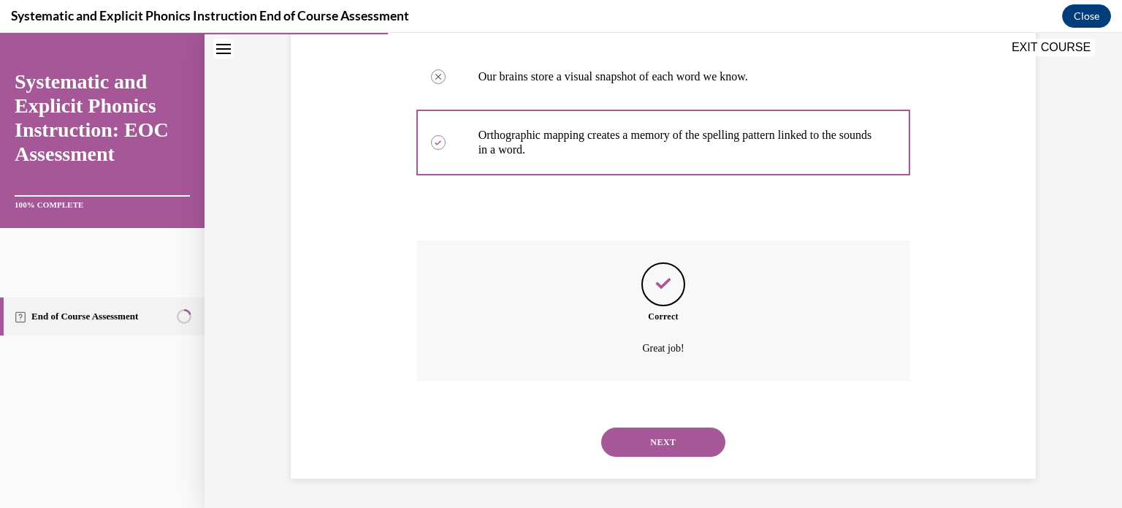
scroll to position [666, 0]
click at [706, 427] on button "NEXT" at bounding box center [663, 441] width 124 height 29
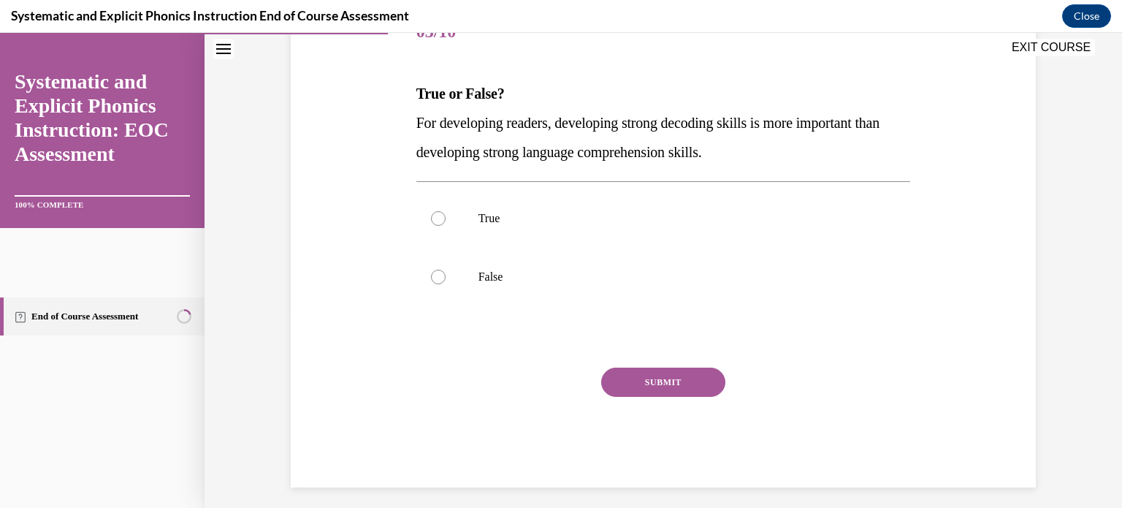
scroll to position [200, 0]
click at [446, 225] on div at bounding box center [438, 217] width 15 height 15
click at [669, 396] on button "SUBMIT" at bounding box center [663, 381] width 124 height 29
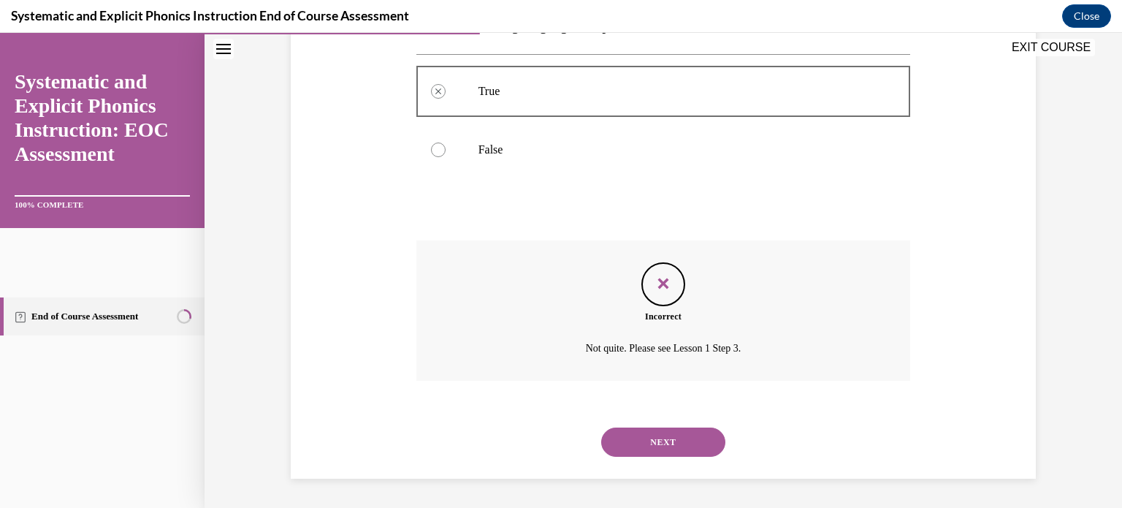
scroll to position [508, 0]
click at [666, 432] on button "NEXT" at bounding box center [663, 441] width 124 height 29
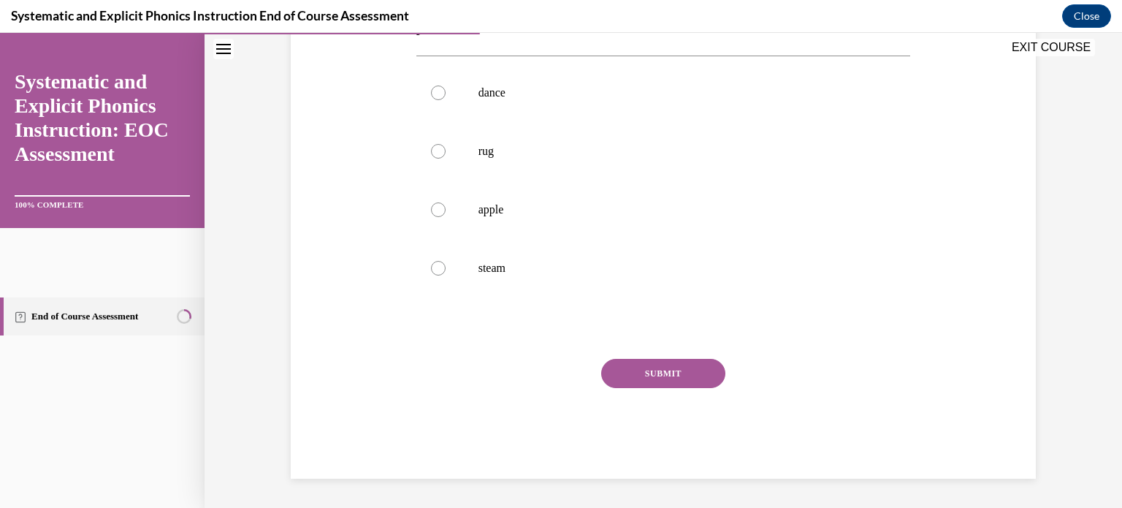
scroll to position [312, 0]
click at [472, 180] on div at bounding box center [663, 151] width 494 height 58
click at [681, 388] on button "SUBMIT" at bounding box center [663, 373] width 124 height 29
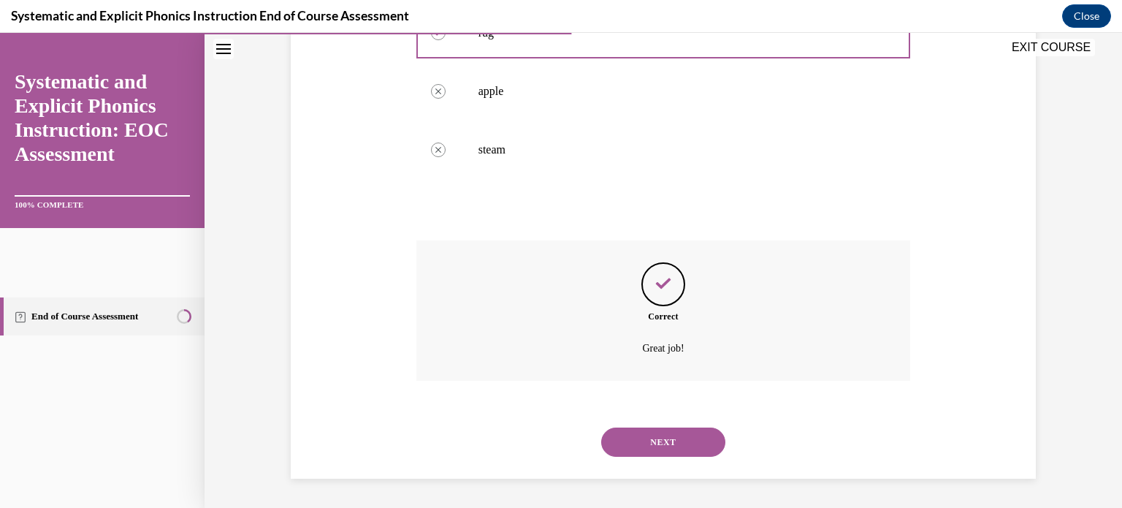
scroll to position [624, 0]
click at [703, 448] on div "NEXT" at bounding box center [663, 442] width 494 height 58
click at [701, 431] on button "NEXT" at bounding box center [663, 441] width 124 height 29
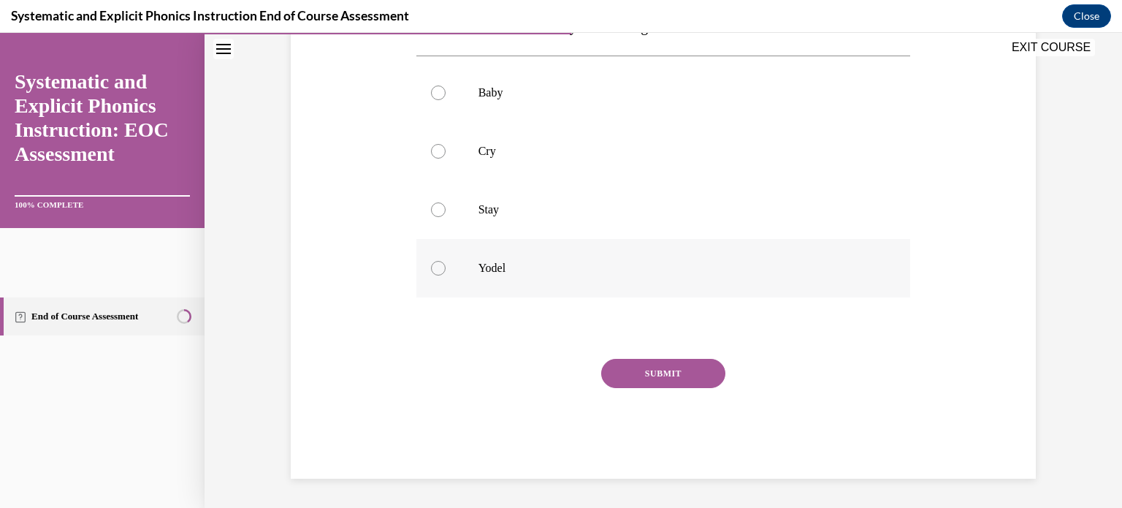
scroll to position [403, 0]
click at [446, 261] on div at bounding box center [438, 268] width 15 height 15
click at [662, 378] on button "SUBMIT" at bounding box center [663, 373] width 124 height 29
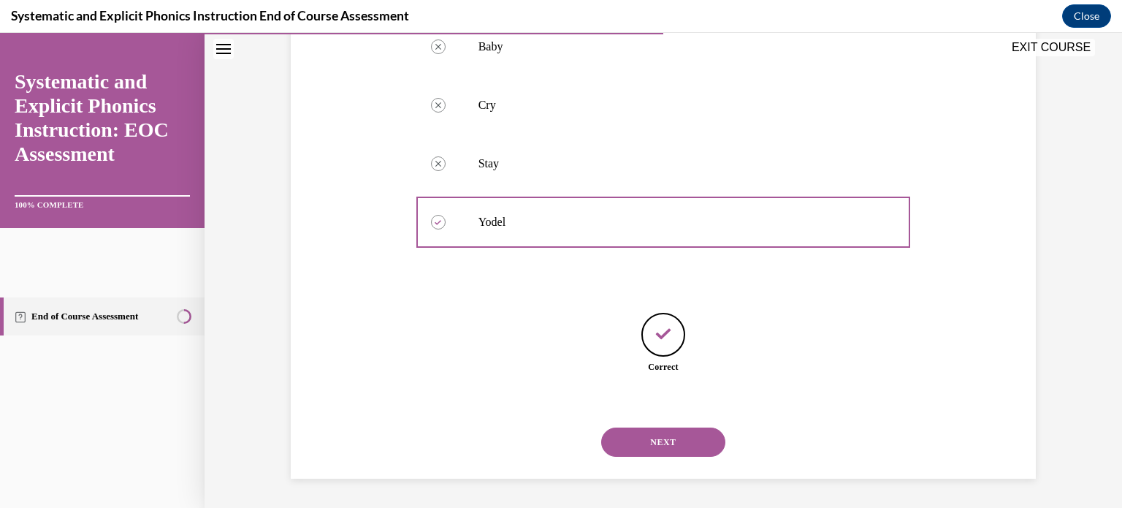
scroll to position [502, 0]
click at [666, 427] on button "NEXT" at bounding box center [663, 441] width 124 height 29
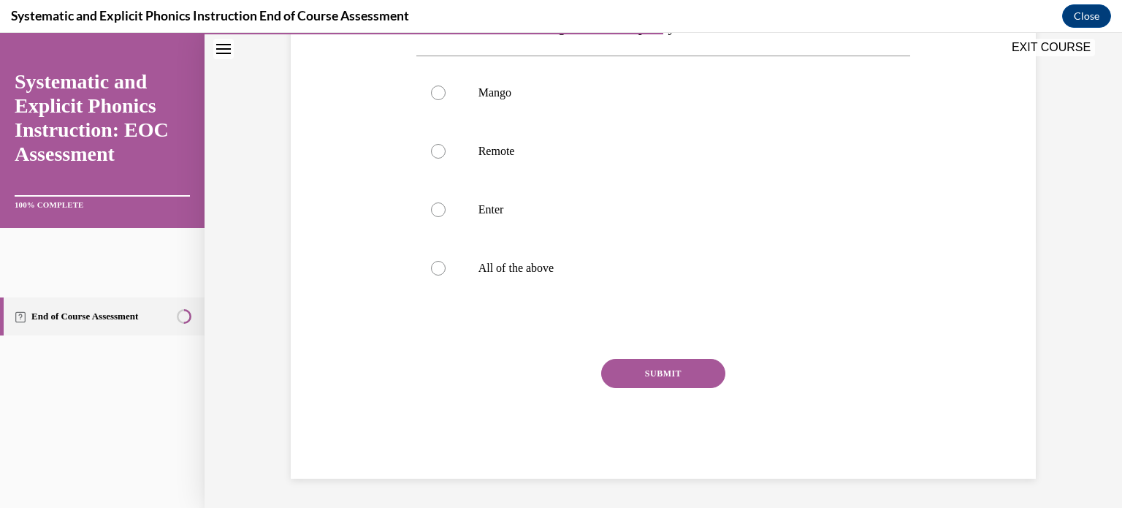
scroll to position [304, 0]
click at [467, 180] on div at bounding box center [663, 151] width 494 height 58
click at [686, 388] on button "SUBMIT" at bounding box center [663, 373] width 124 height 29
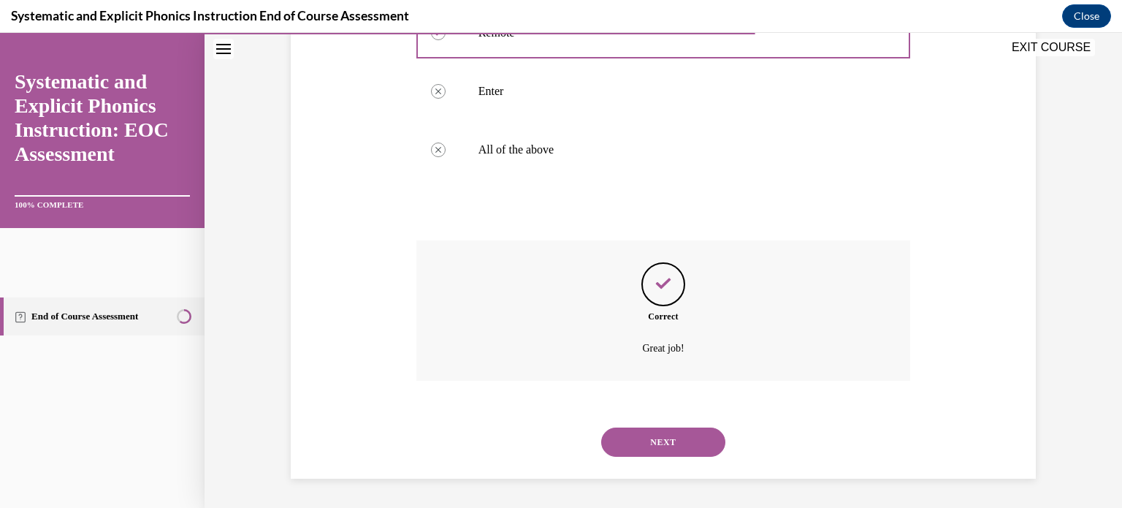
scroll to position [593, 0]
click at [725, 438] on button "NEXT" at bounding box center [663, 441] width 124 height 29
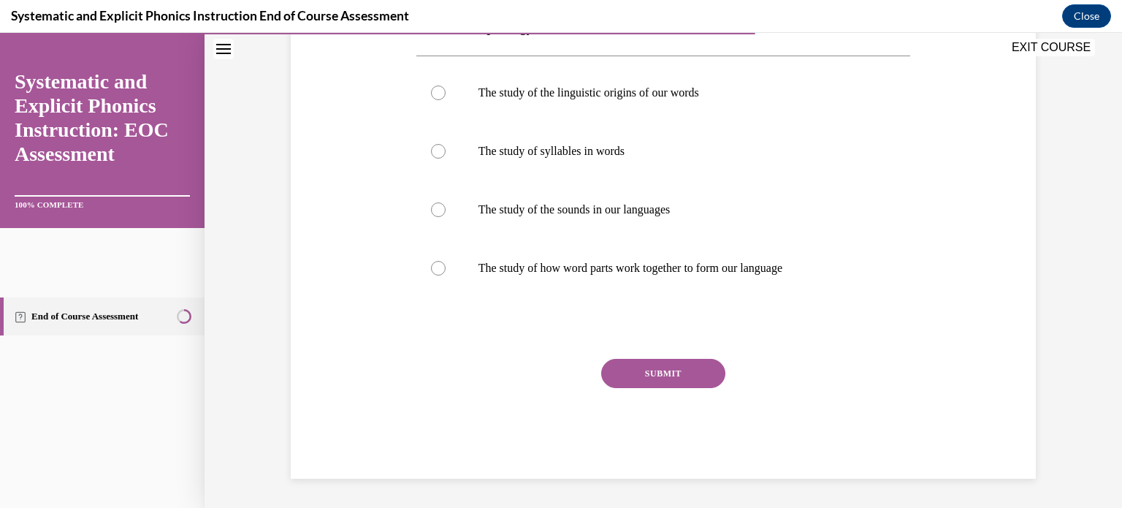
scroll to position [305, 0]
click at [446, 275] on div at bounding box center [438, 268] width 15 height 15
click at [657, 388] on button "SUBMIT" at bounding box center [663, 373] width 124 height 29
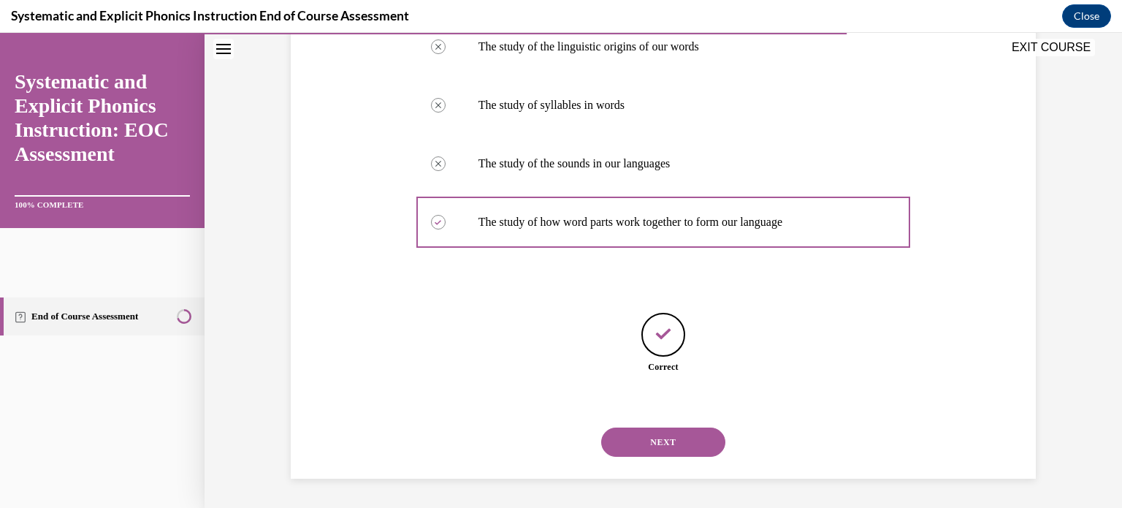
scroll to position [521, 0]
click at [702, 440] on button "NEXT" at bounding box center [663, 441] width 124 height 29
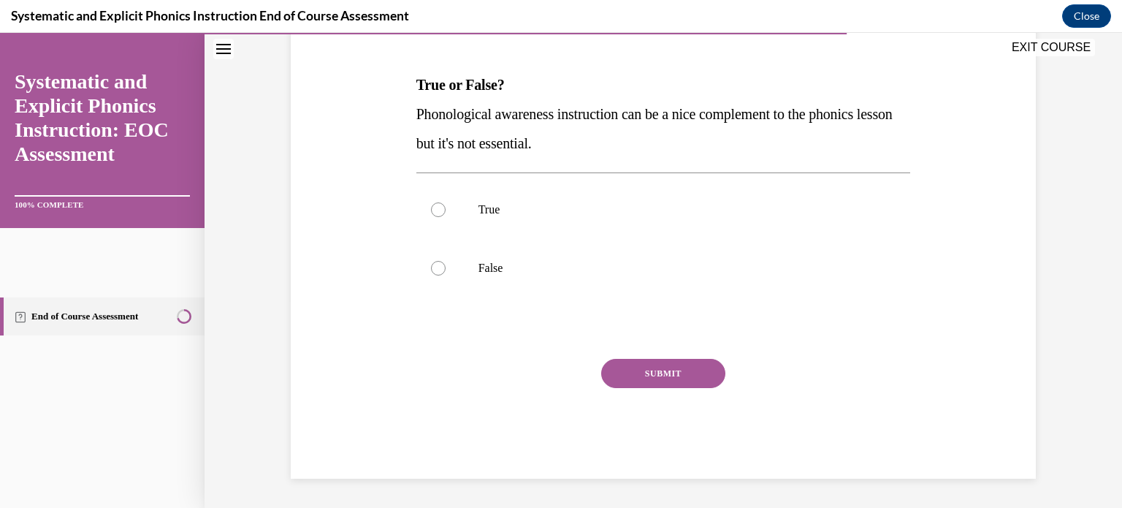
scroll to position [215, 0]
click at [472, 297] on div at bounding box center [663, 268] width 494 height 58
click at [703, 388] on button "SUBMIT" at bounding box center [663, 373] width 124 height 29
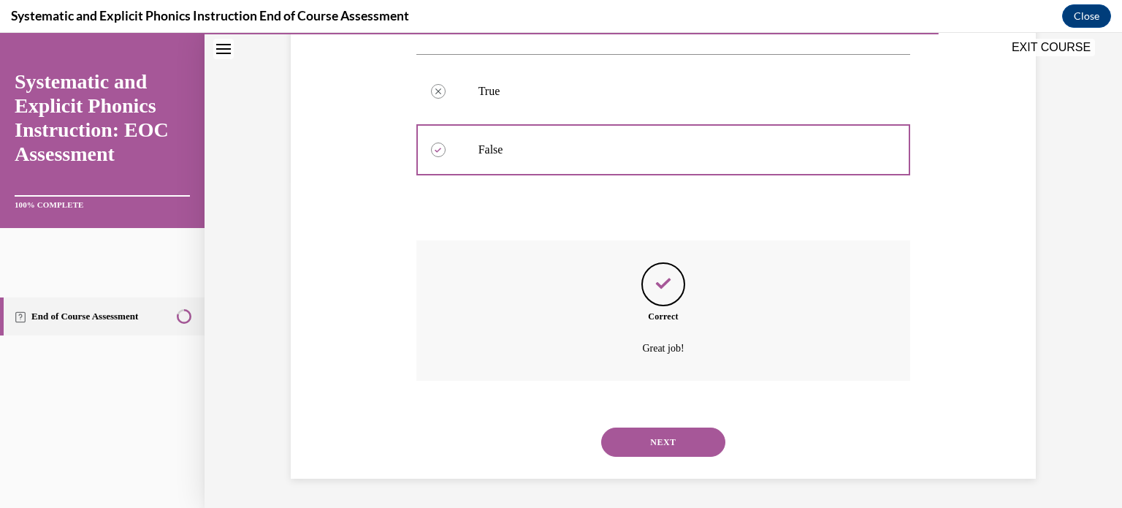
scroll to position [508, 0]
click at [697, 435] on button "NEXT" at bounding box center [663, 441] width 124 height 29
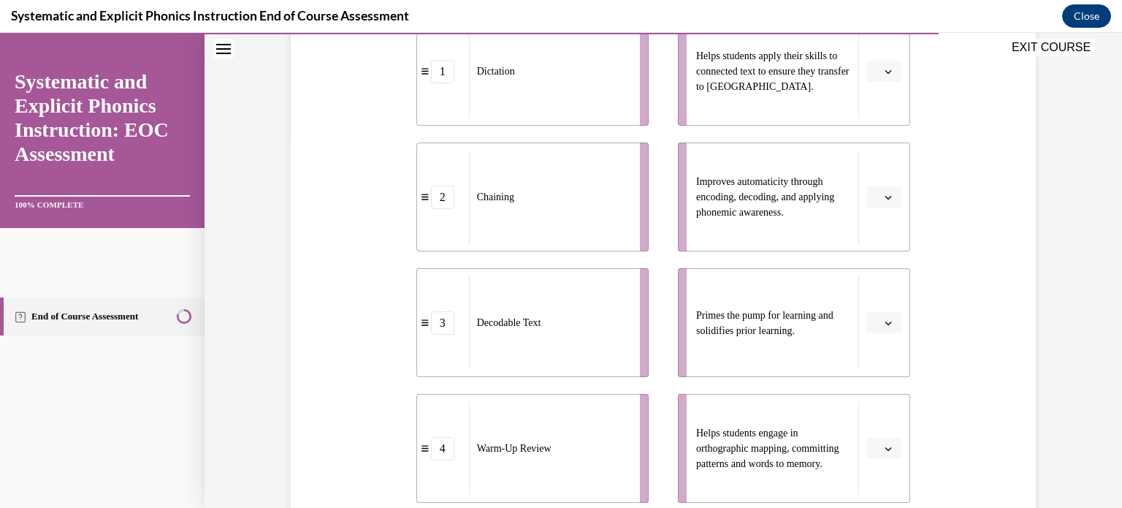
scroll to position [370, 0]
click at [892, 75] on icon "button" at bounding box center [888, 74] width 7 height 4
click at [898, 287] on div "3" at bounding box center [904, 272] width 45 height 29
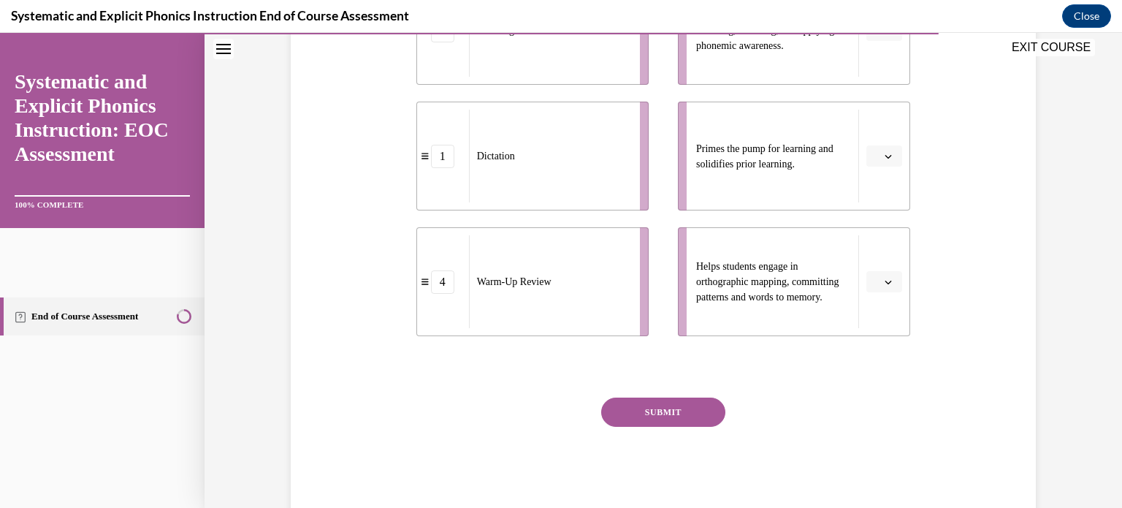
scroll to position [538, 0]
click at [902, 167] on button "button" at bounding box center [884, 156] width 36 height 22
click at [906, 407] on div "4" at bounding box center [904, 392] width 45 height 29
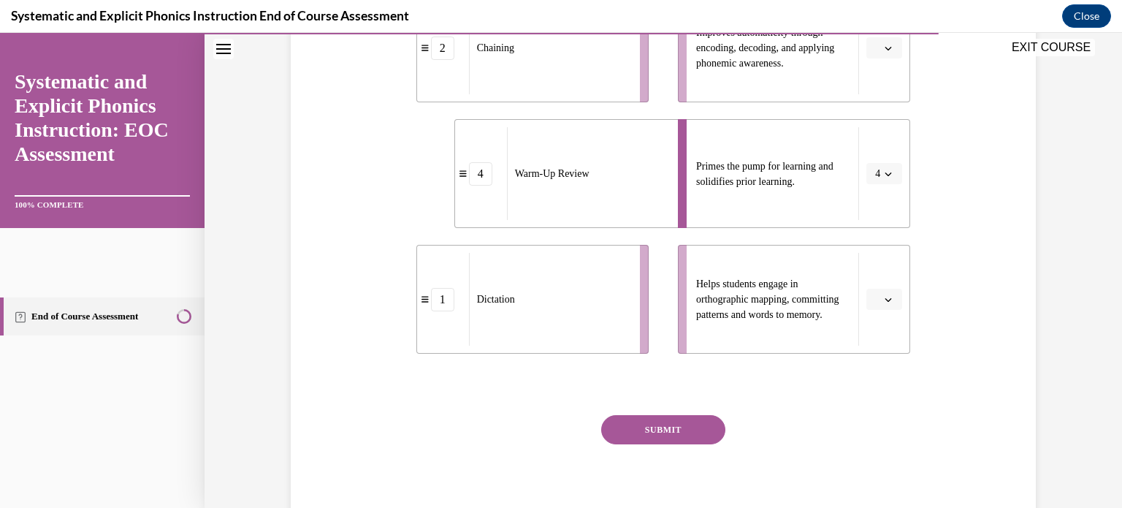
scroll to position [521, 0]
click at [892, 302] on icon "button" at bounding box center [887, 298] width 7 height 7
click at [904, 269] on div "2" at bounding box center [904, 254] width 45 height 29
click at [892, 302] on icon "button" at bounding box center [887, 298] width 7 height 7
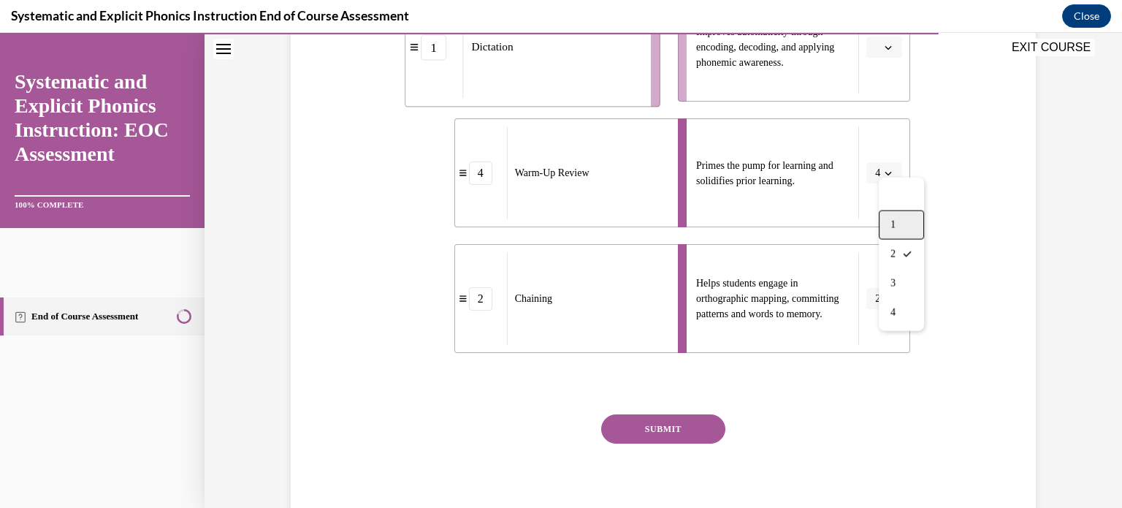
click at [906, 240] on div "1" at bounding box center [901, 224] width 45 height 29
click at [880, 55] on span "Please select an option" at bounding box center [877, 47] width 5 height 15
click at [909, 237] on div "2" at bounding box center [904, 221] width 45 height 29
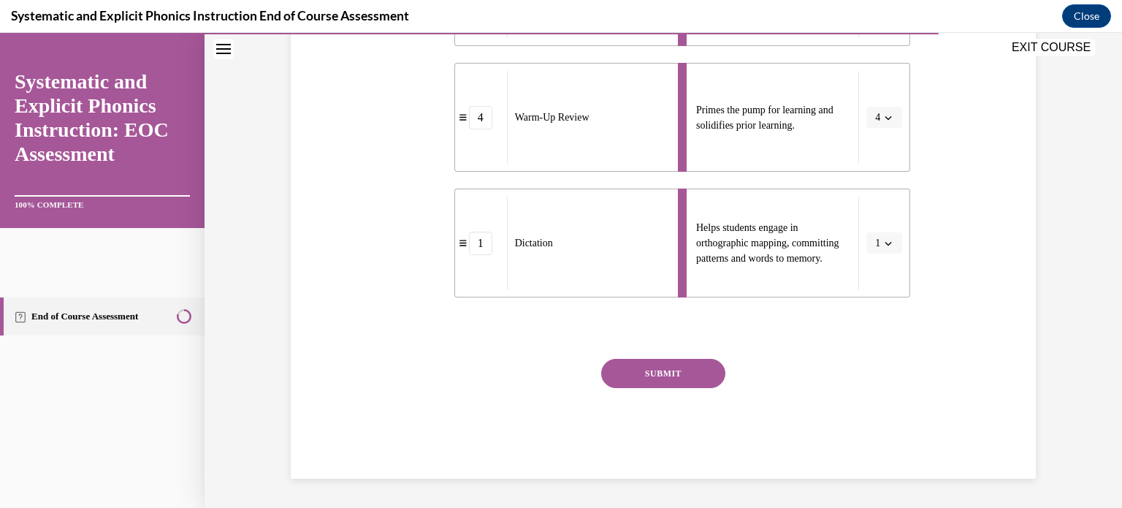
click at [725, 359] on button "SUBMIT" at bounding box center [663, 373] width 124 height 29
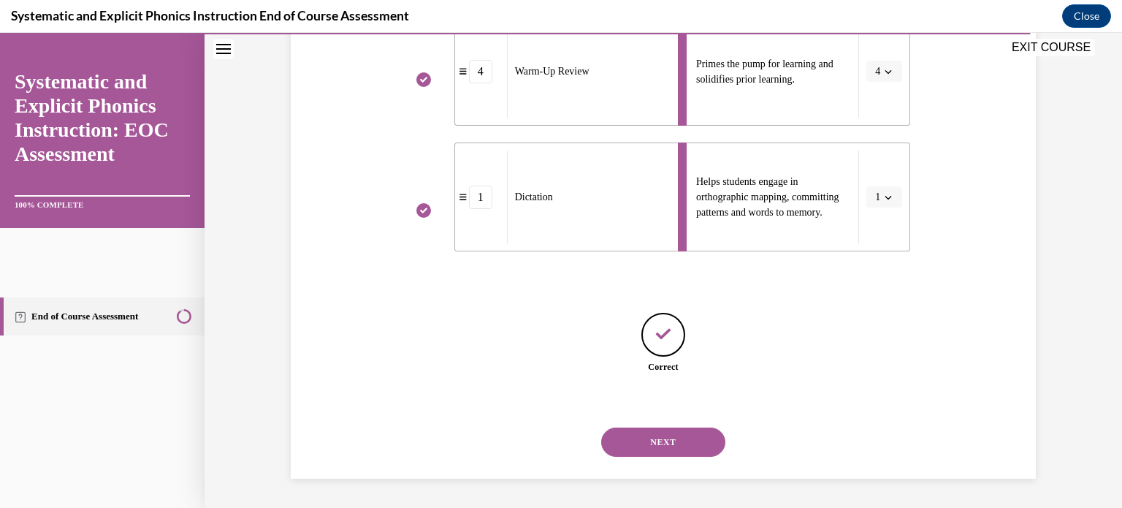
scroll to position [776, 0]
click at [713, 440] on button "NEXT" at bounding box center [663, 441] width 124 height 29
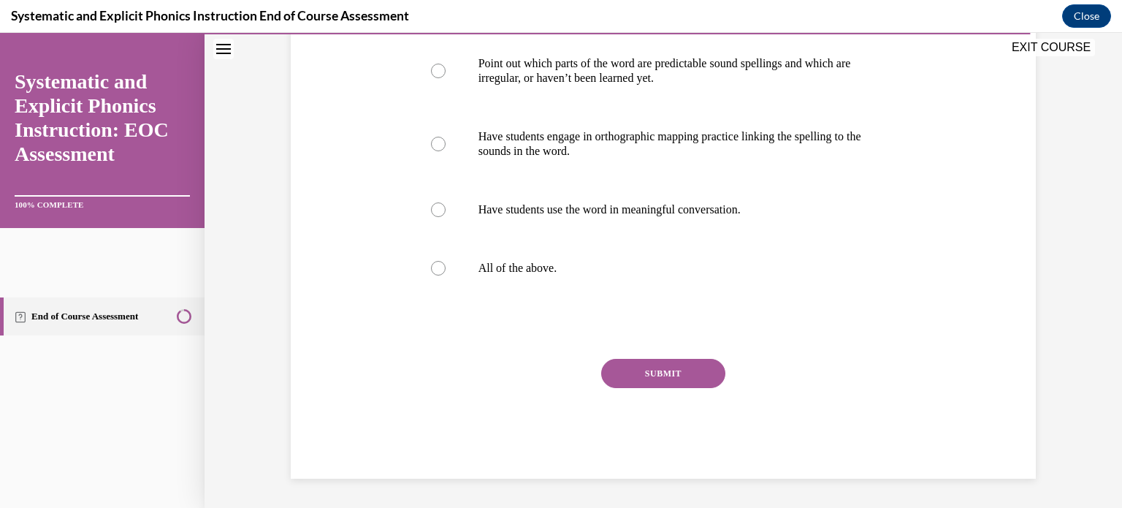
scroll to position [345, 0]
click at [476, 297] on div at bounding box center [663, 268] width 494 height 58
click at [695, 359] on button "SUBMIT" at bounding box center [663, 373] width 124 height 29
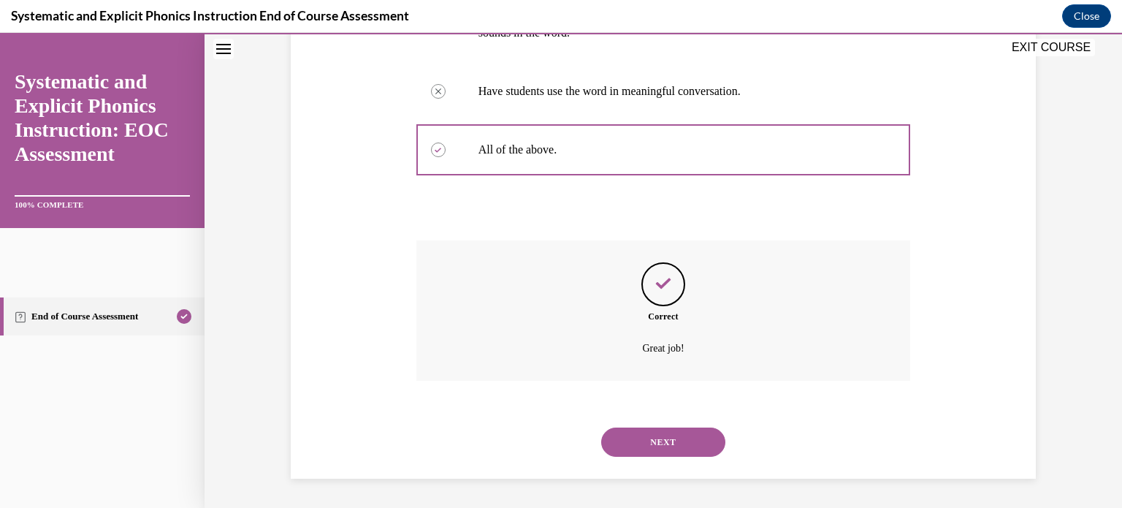
scroll to position [678, 0]
click at [696, 432] on button "NEXT" at bounding box center [663, 441] width 124 height 29
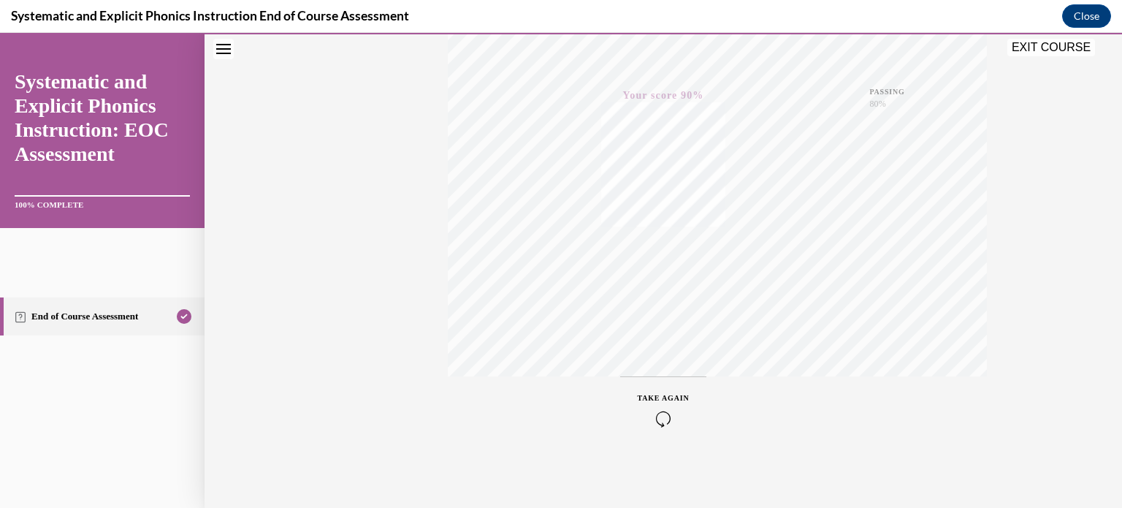
scroll to position [459, 0]
click at [1041, 54] on button "EXIT COURSE" at bounding box center [1051, 48] width 88 height 18
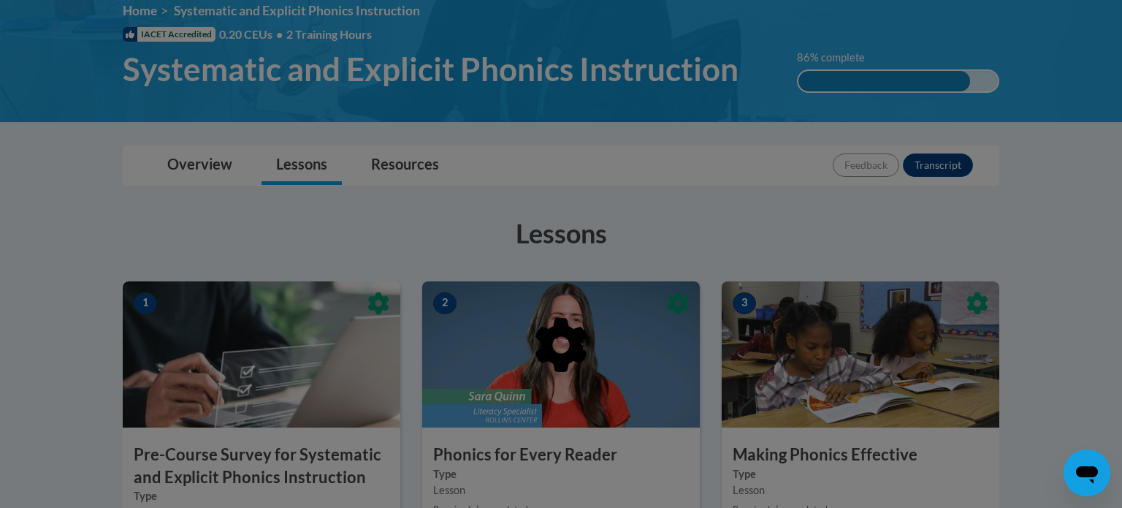
scroll to position [0, 0]
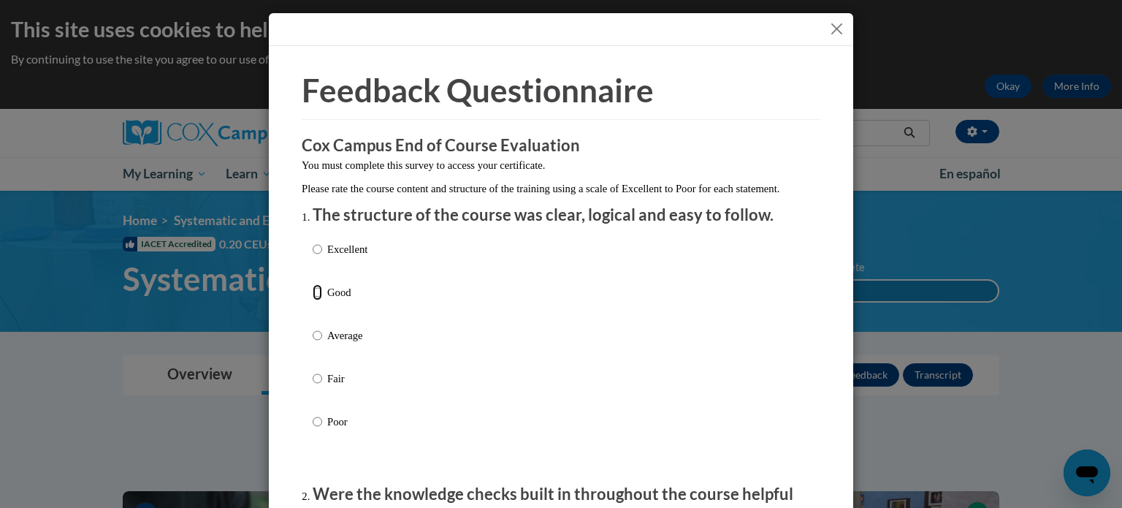
click at [317, 300] on input "Good" at bounding box center [317, 292] width 9 height 16
radio input "true"
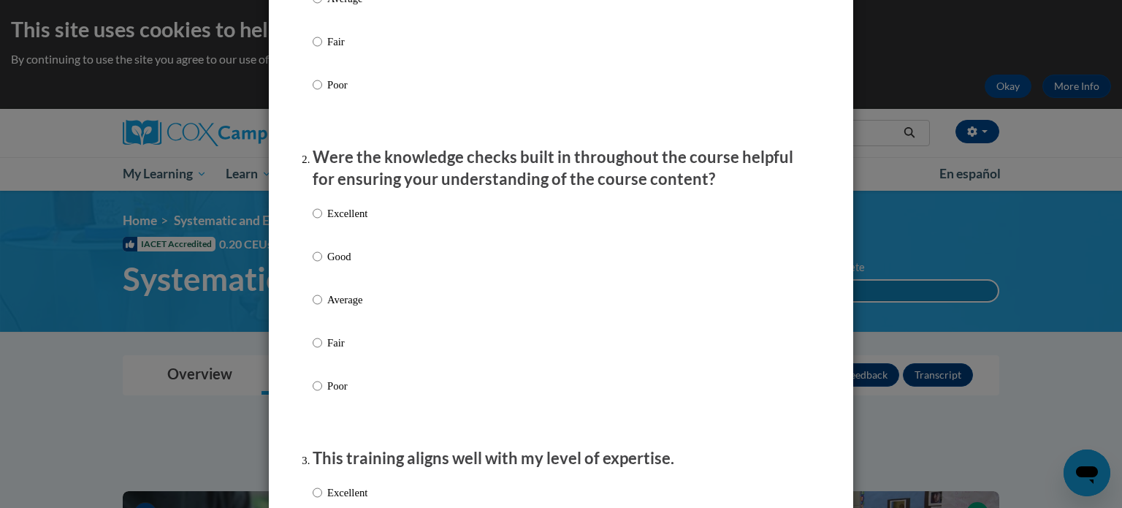
scroll to position [362, 0]
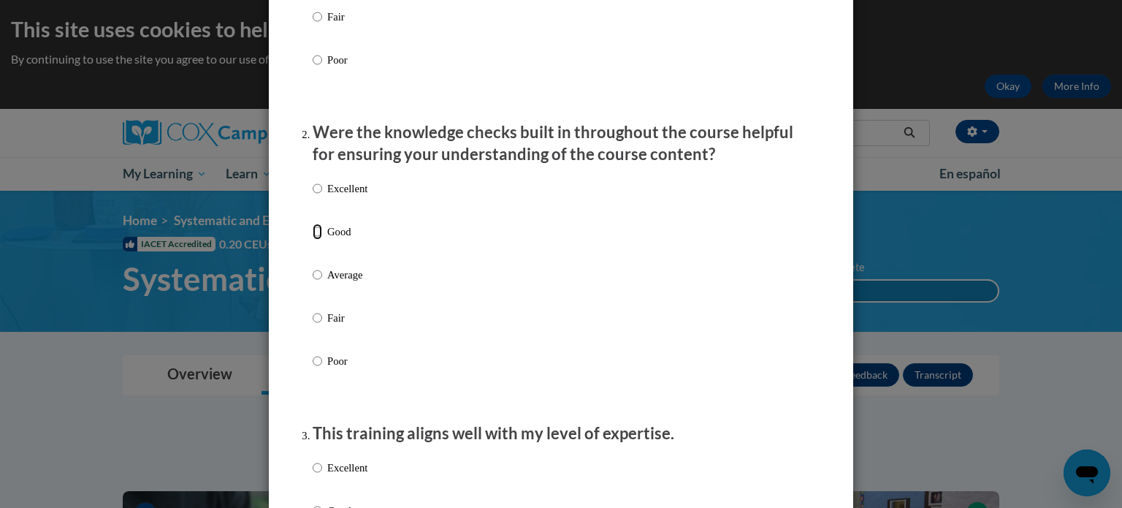
click at [316, 240] on input "Good" at bounding box center [317, 231] width 9 height 16
radio input "true"
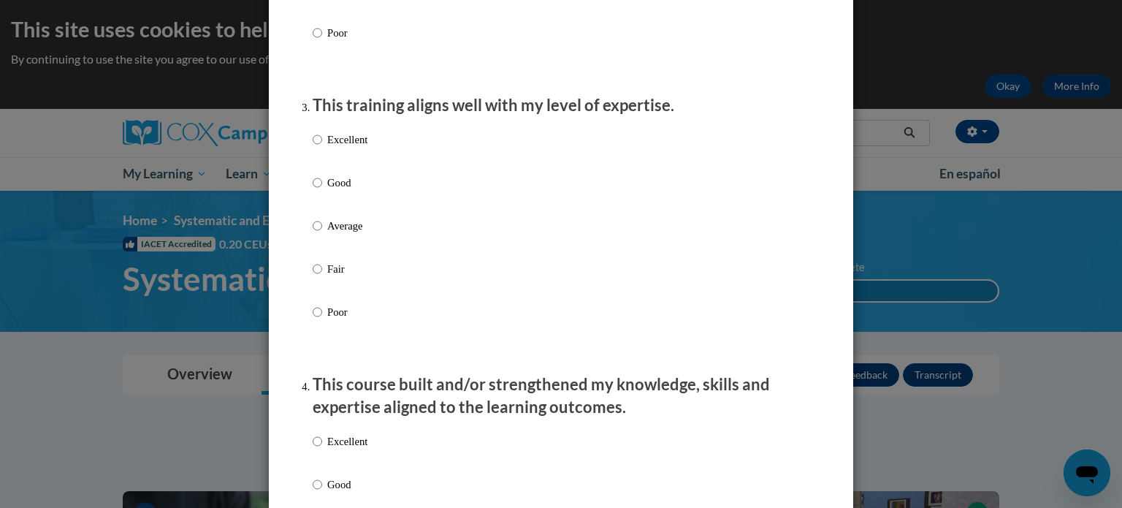
scroll to position [692, 0]
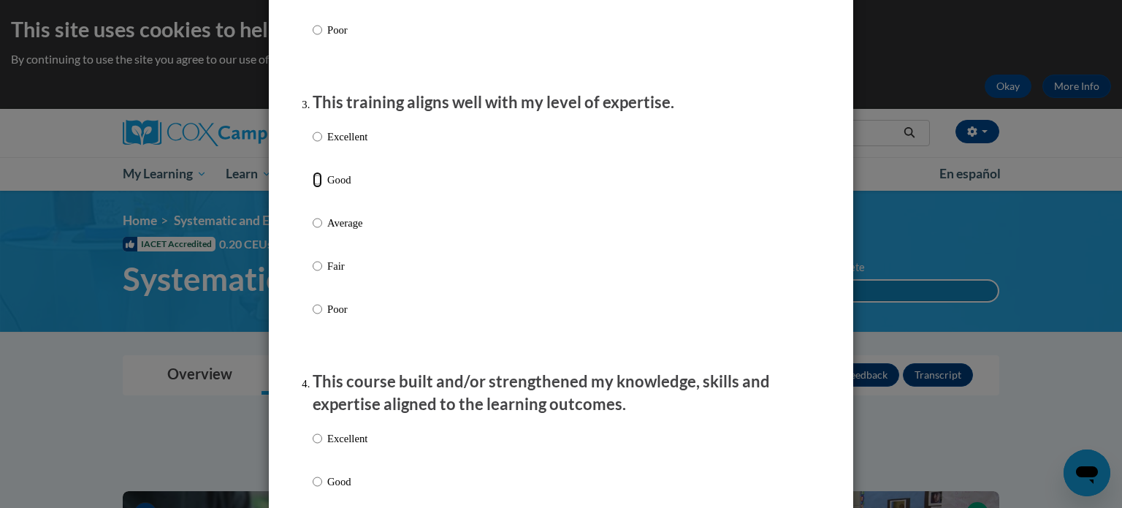
click at [316, 188] on input "Good" at bounding box center [317, 180] width 9 height 16
radio input "true"
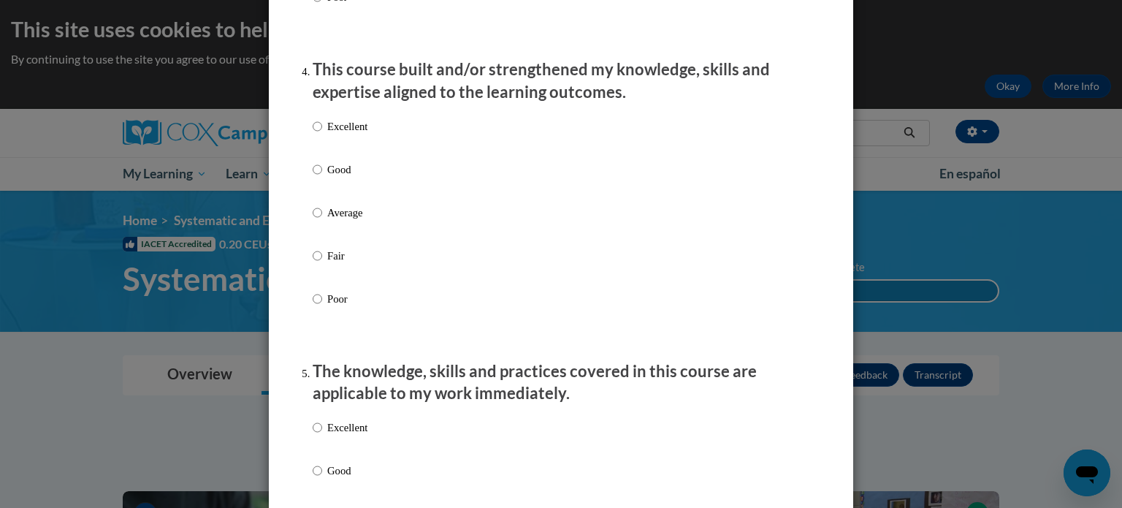
scroll to position [1012, 0]
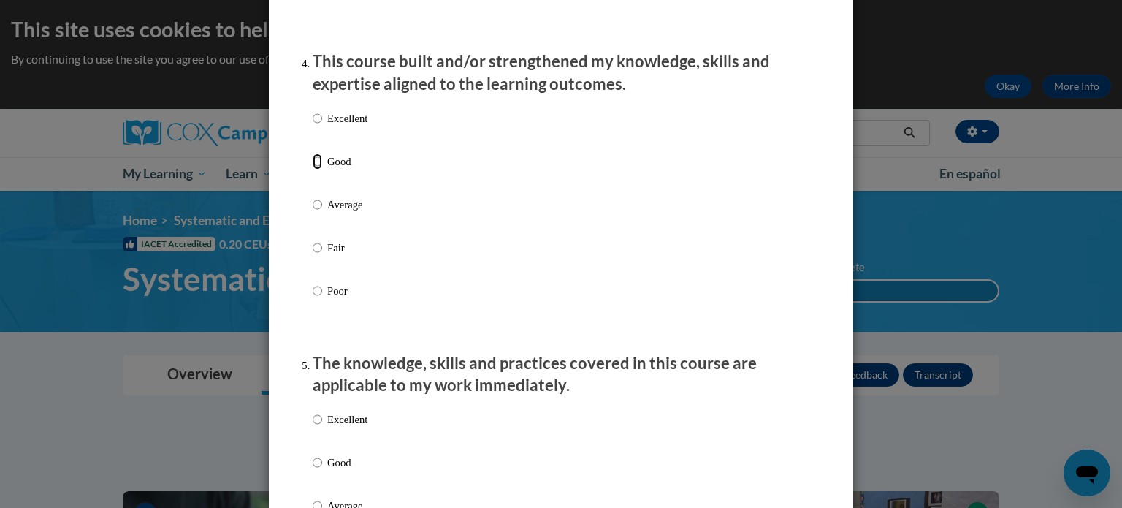
click at [317, 169] on input "Good" at bounding box center [317, 161] width 9 height 16
radio input "true"
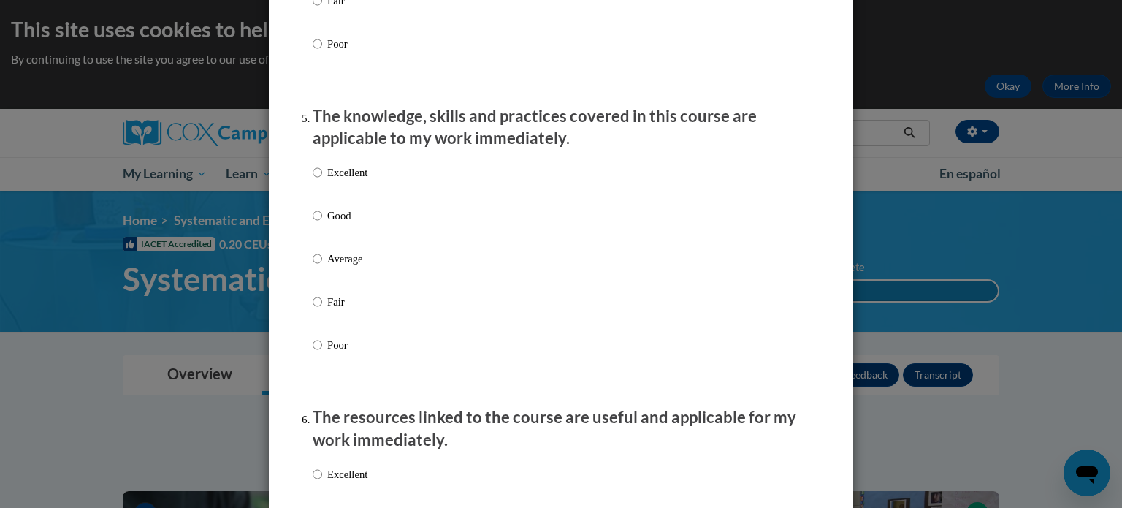
scroll to position [1262, 0]
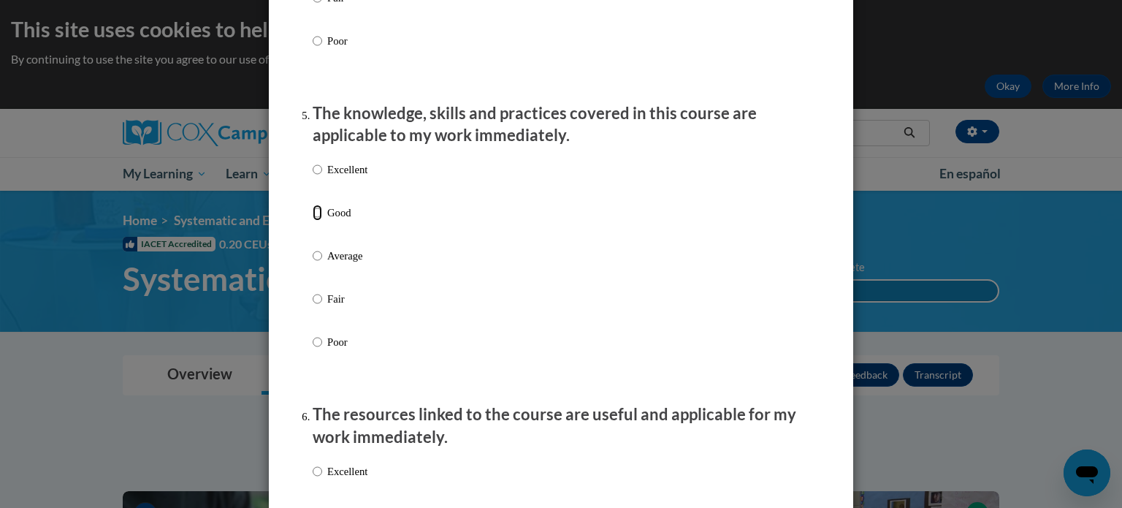
click at [316, 221] on input "Good" at bounding box center [317, 212] width 9 height 16
radio input "true"
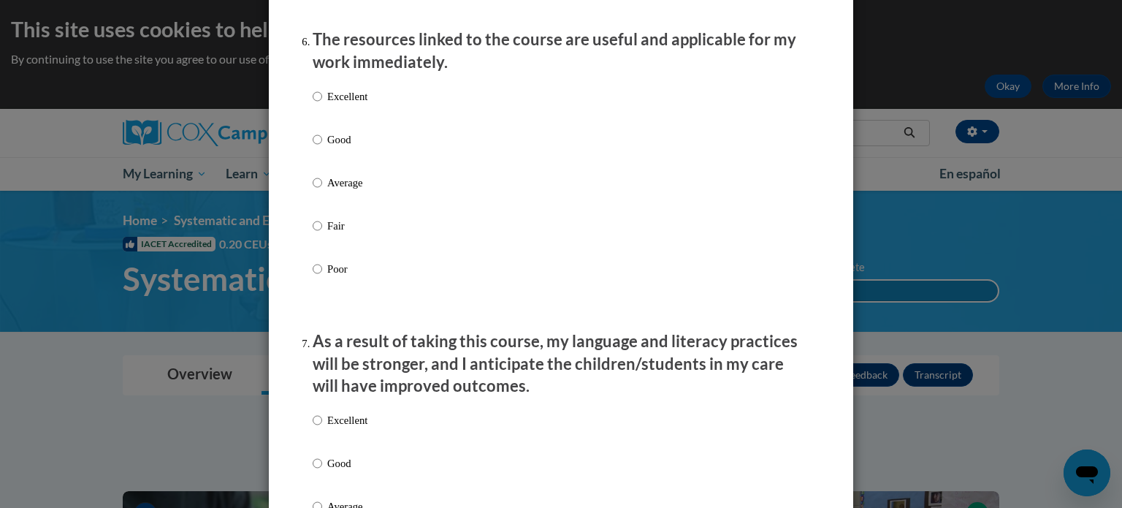
scroll to position [1638, 0]
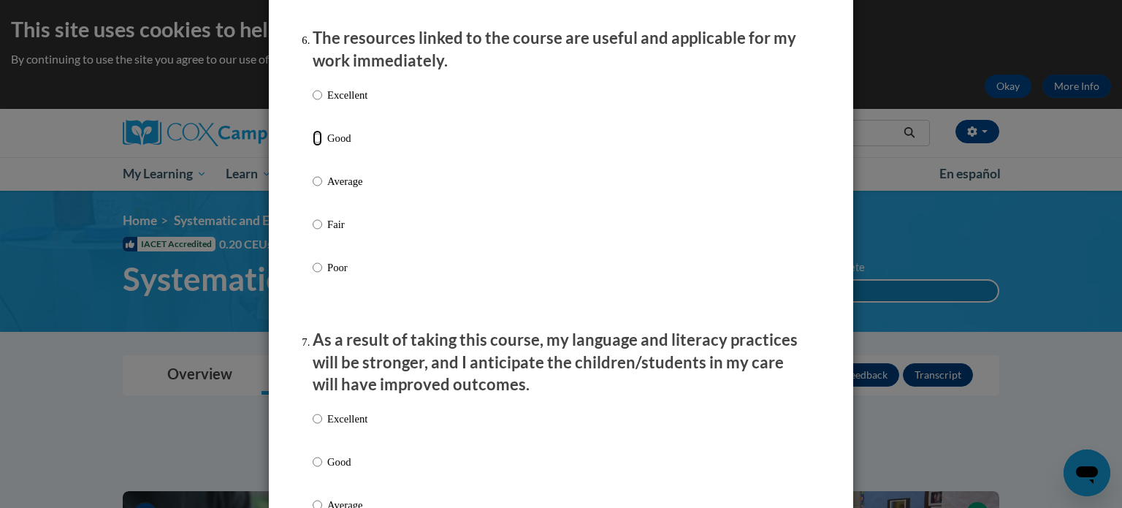
click at [315, 146] on input "Good" at bounding box center [317, 138] width 9 height 16
radio input "true"
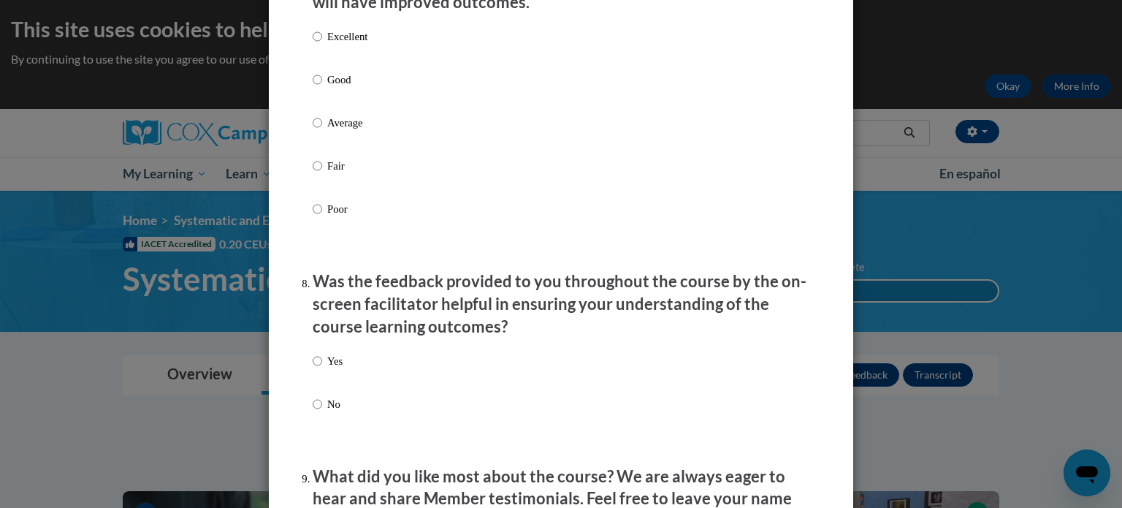
scroll to position [2021, 0]
click at [318, 87] on input "Good" at bounding box center [317, 79] width 9 height 16
radio input "true"
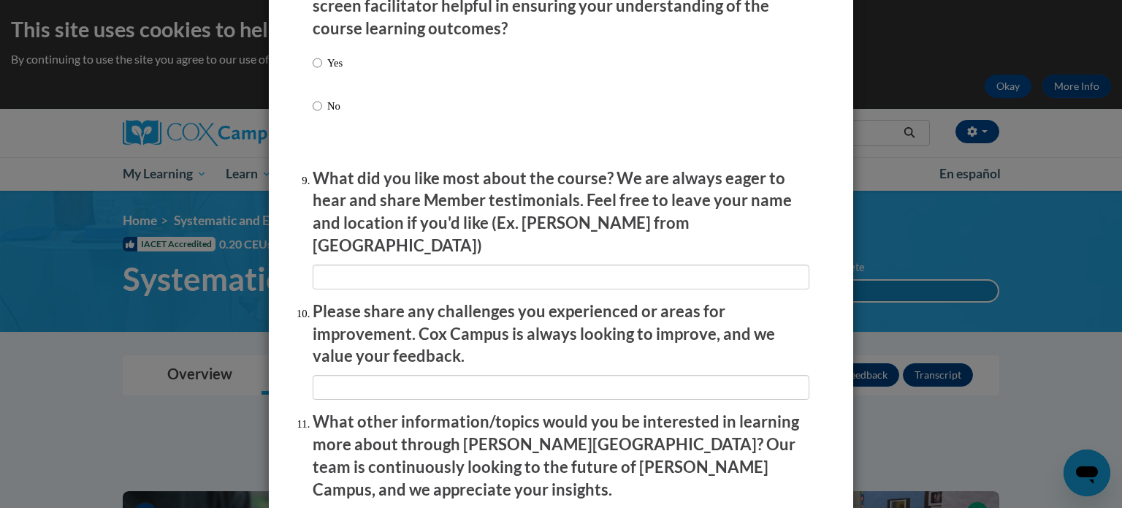
scroll to position [2350, 0]
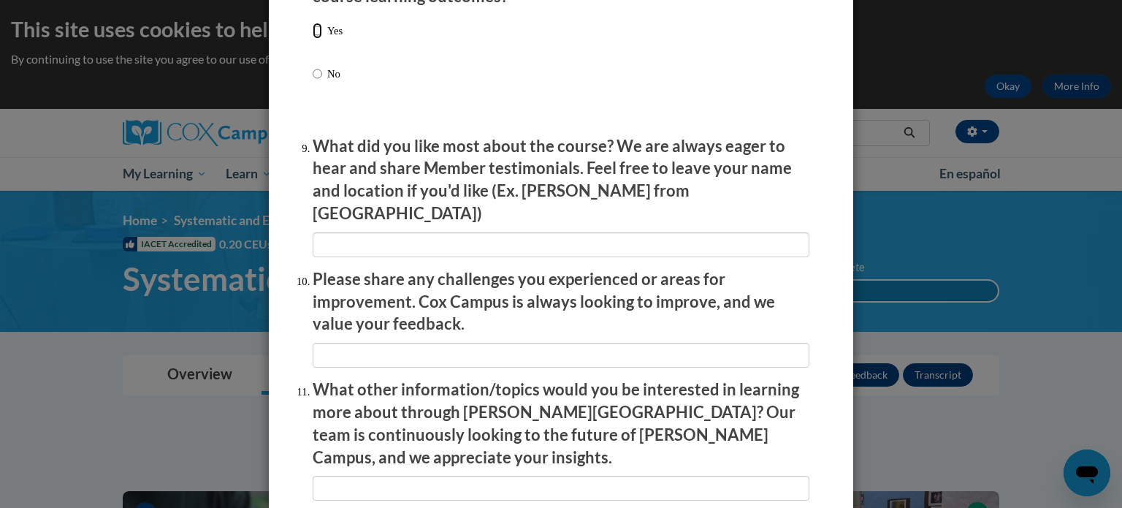
click at [316, 39] on input "Yes" at bounding box center [317, 31] width 9 height 16
radio input "true"
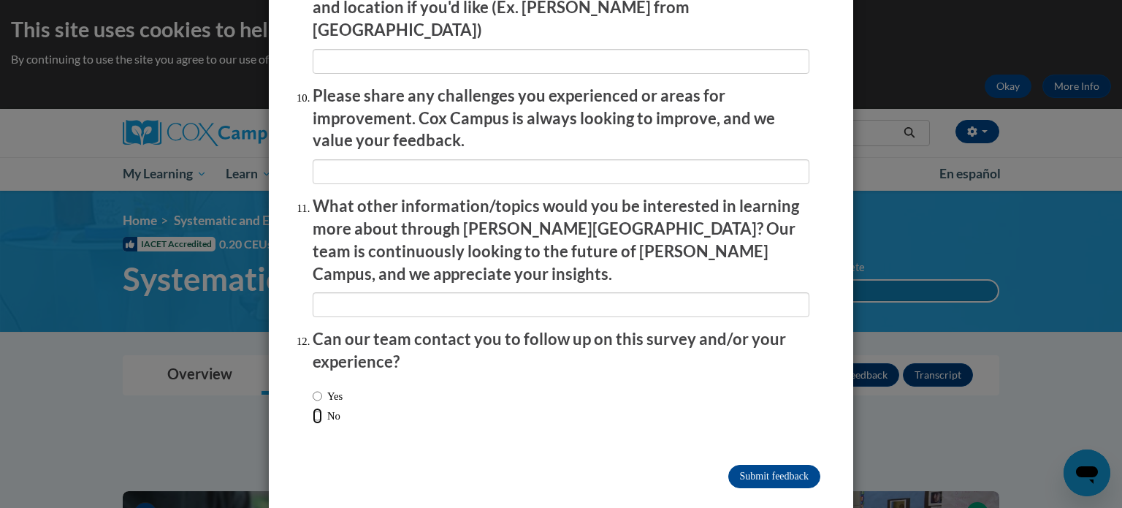
click at [316, 408] on input "No" at bounding box center [317, 416] width 9 height 16
radio input "true"
click at [733, 465] on input "Submit feedback" at bounding box center [774, 476] width 92 height 23
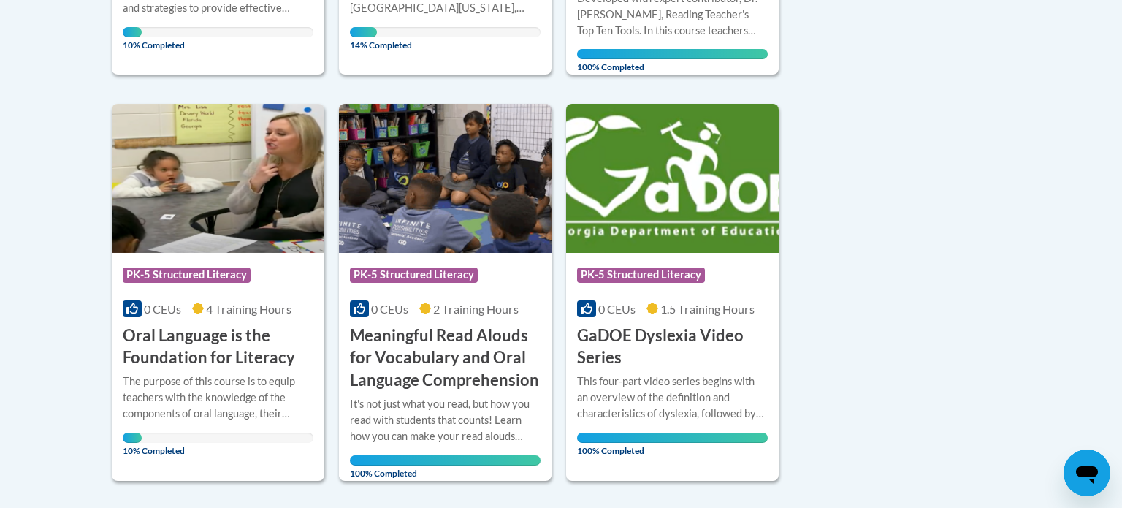
scroll to position [659, 0]
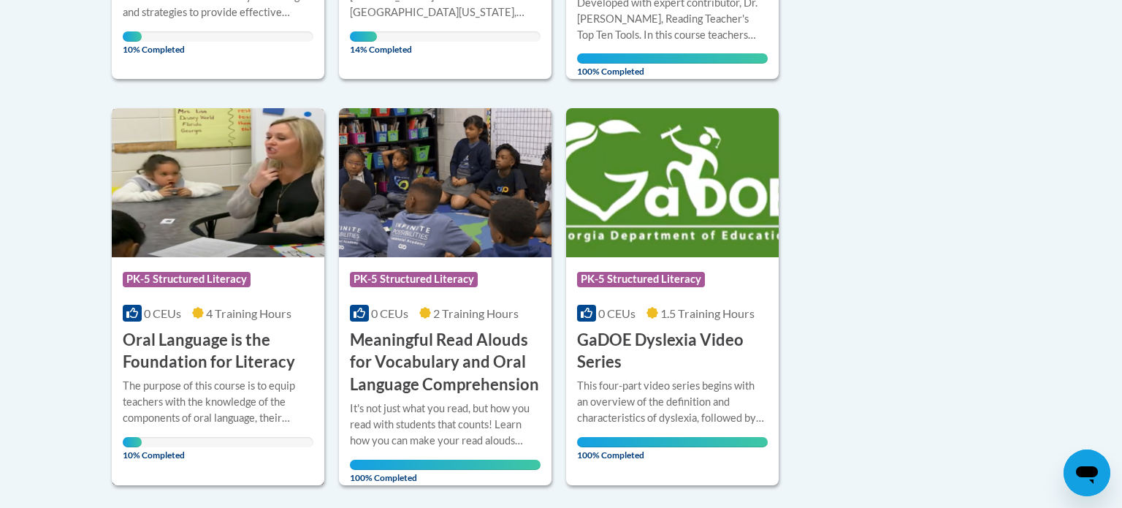
click at [236, 366] on h3 "Oral Language is the Foundation for Literacy" at bounding box center [218, 351] width 191 height 45
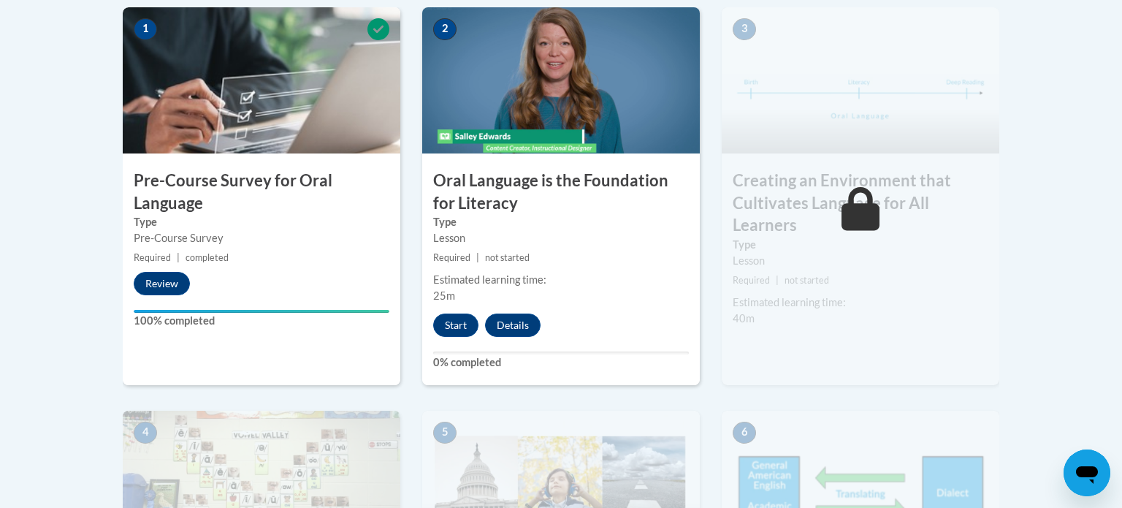
scroll to position [484, 0]
click at [463, 325] on button "Start" at bounding box center [455, 324] width 45 height 23
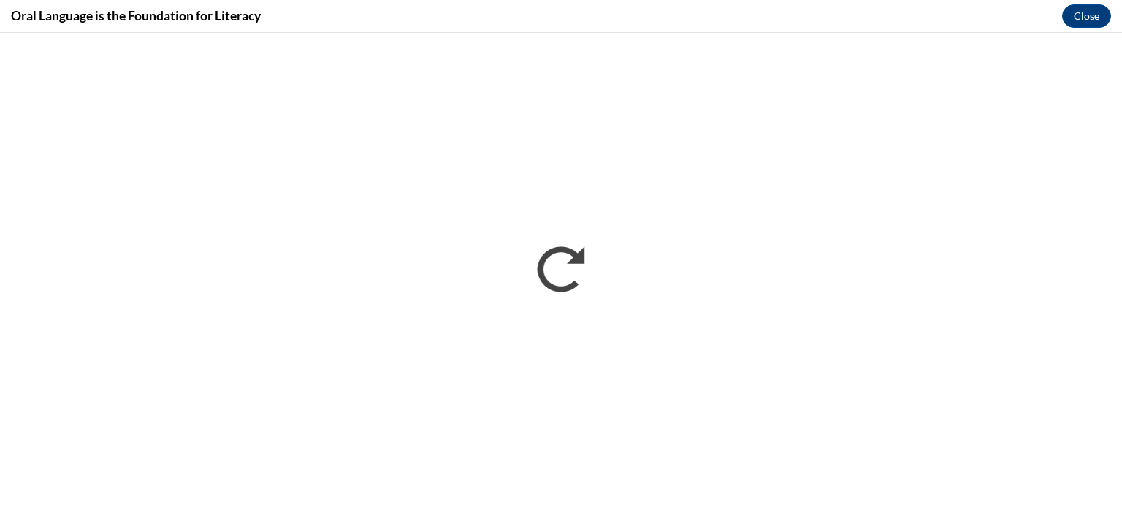
scroll to position [0, 0]
